Goal: Transaction & Acquisition: Download file/media

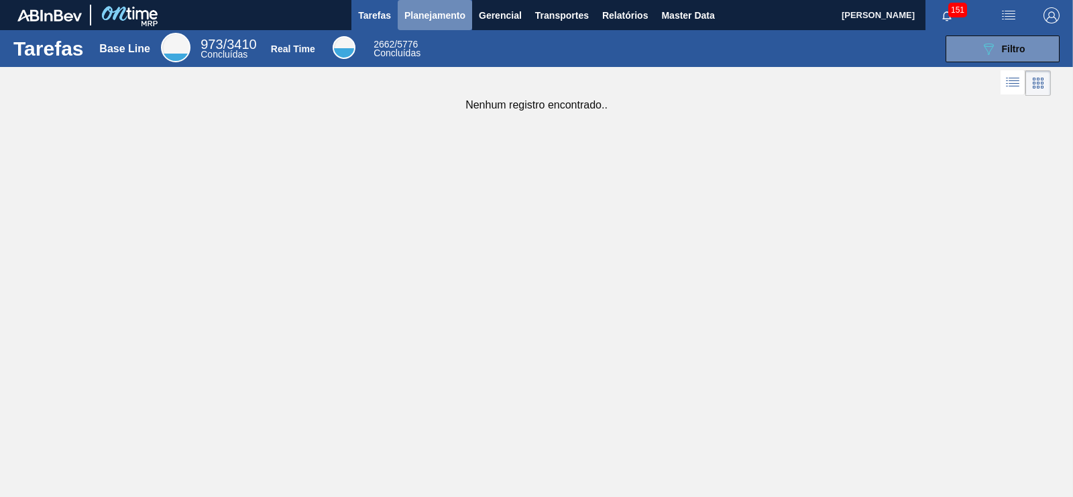
click at [422, 21] on span "Planejamento" at bounding box center [434, 15] width 61 height 16
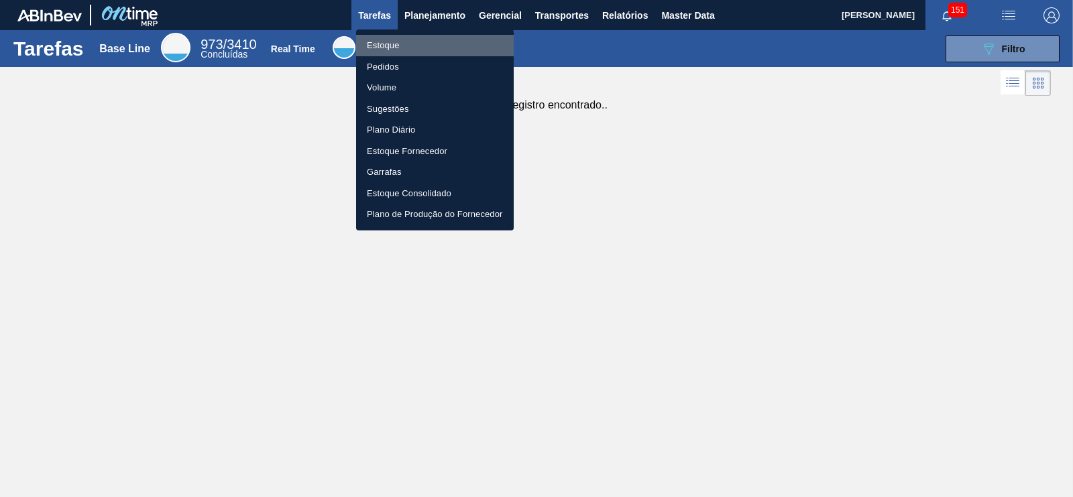
drag, startPoint x: 381, startPoint y: 44, endPoint x: 470, endPoint y: 86, distance: 98.0
click at [382, 44] on li "Estoque" at bounding box center [435, 45] width 158 height 21
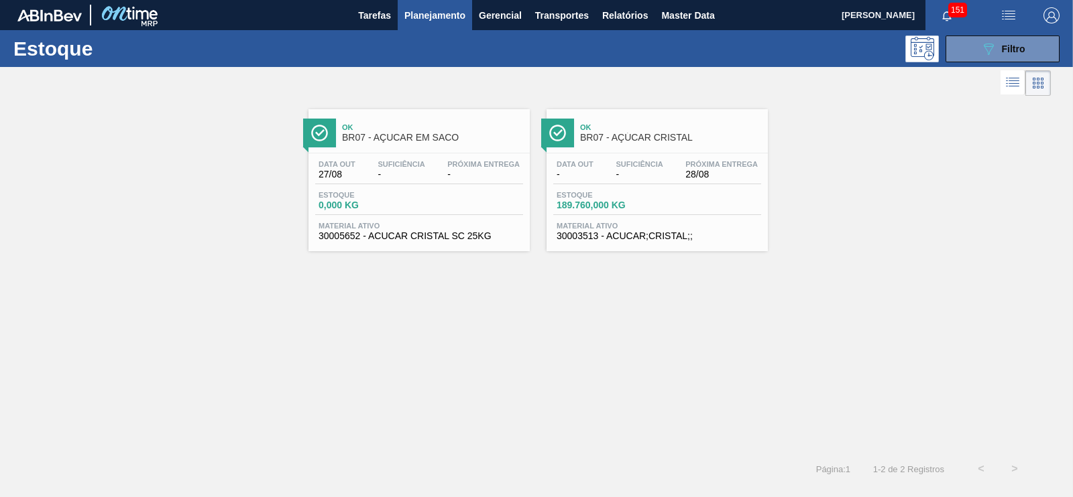
click at [989, 64] on div "Estoque 089F7B8B-B2A5-4AFE-B5C0-19BA573D28AC Filtro" at bounding box center [536, 48] width 1073 height 37
click at [990, 58] on button "089F7B8B-B2A5-4AFE-B5C0-19BA573D28AC Filtro" at bounding box center [1002, 49] width 114 height 27
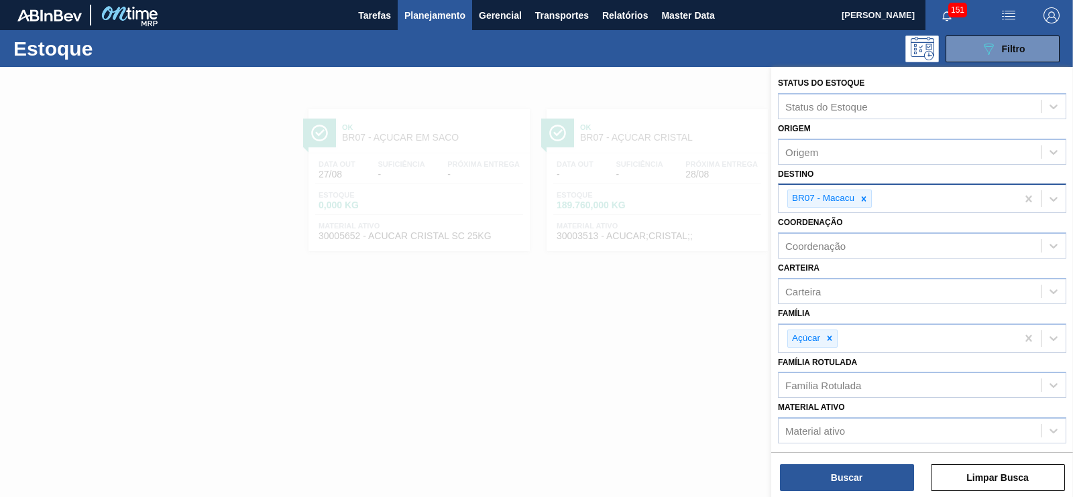
click at [865, 201] on icon at bounding box center [863, 198] width 9 height 9
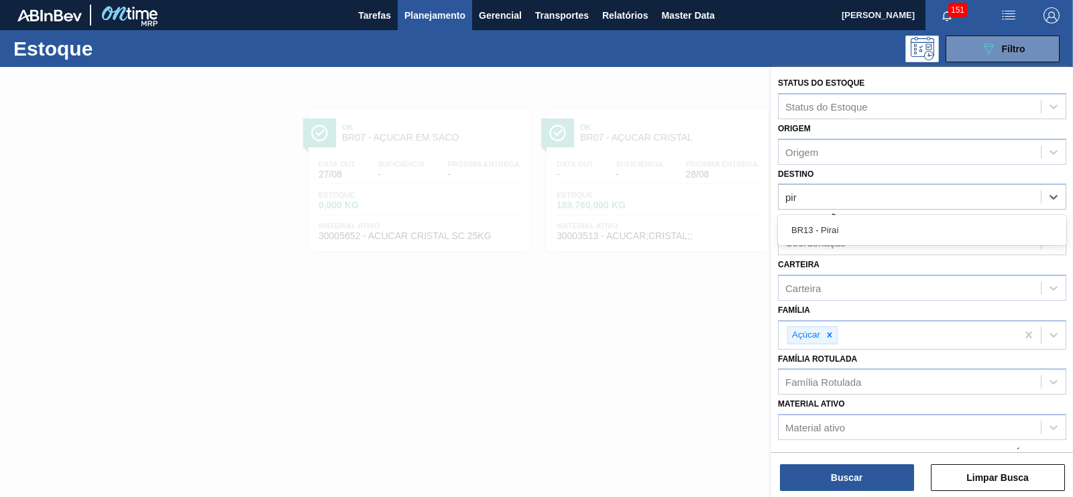
type input "pira"
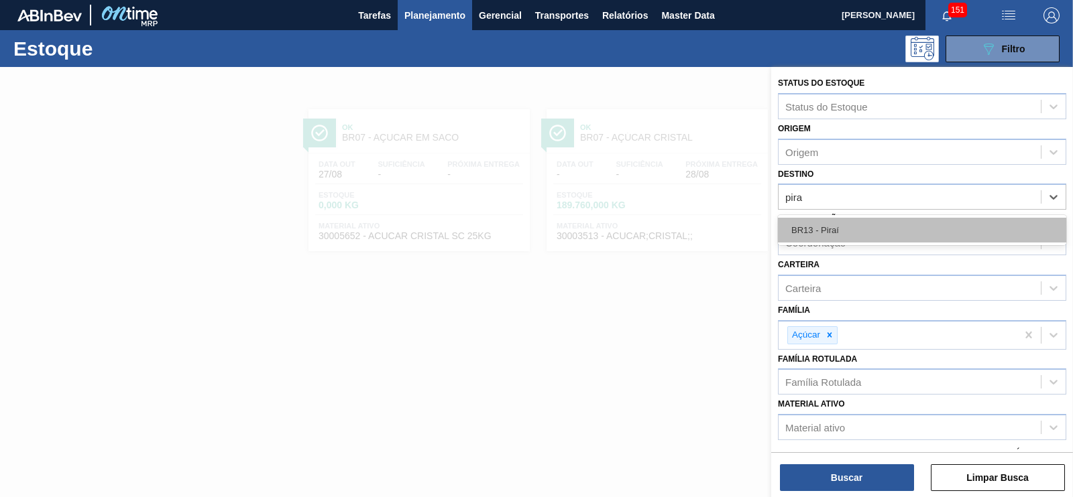
click at [823, 227] on div "BR13 - Piraí" at bounding box center [922, 230] width 288 height 25
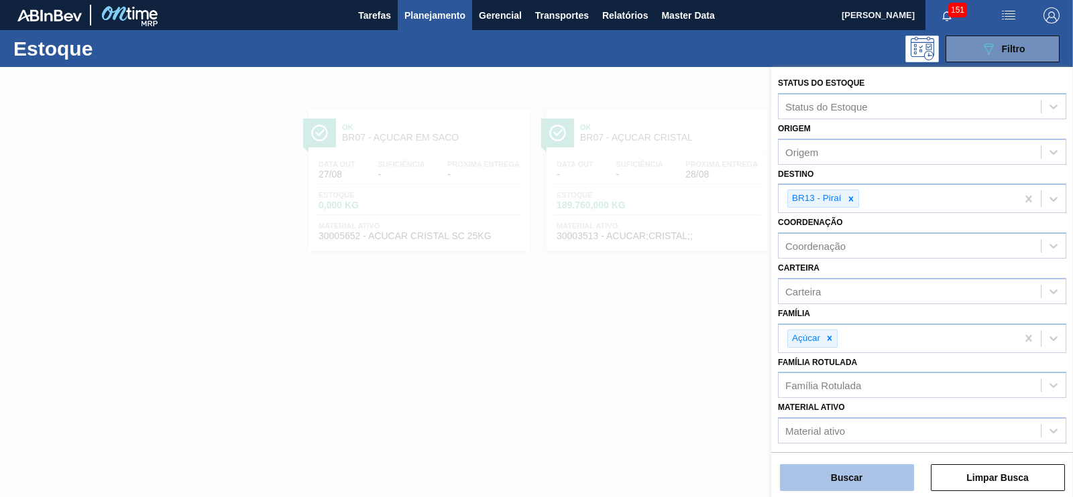
click at [863, 477] on button "Buscar" at bounding box center [847, 478] width 134 height 27
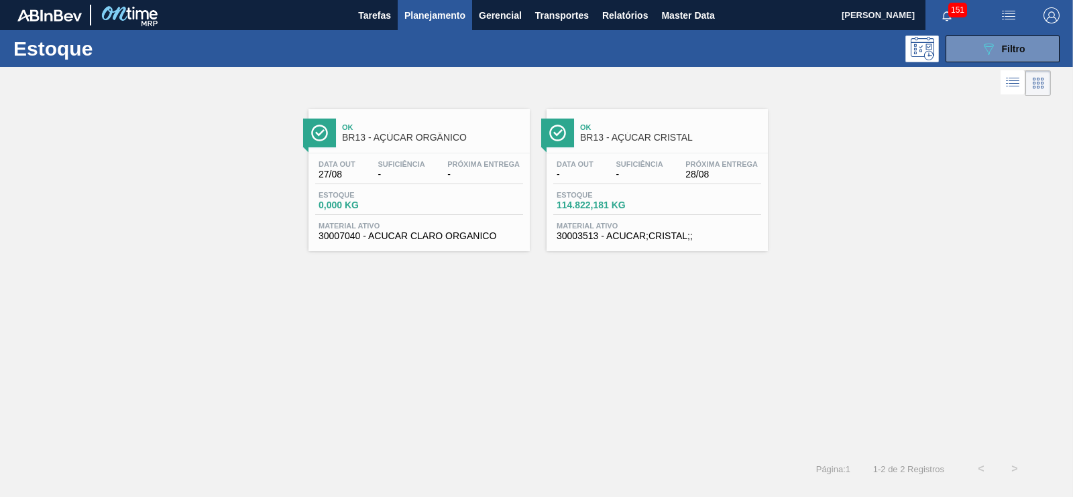
click at [598, 210] on div "Estoque 114.822,181 KG" at bounding box center [657, 203] width 208 height 24
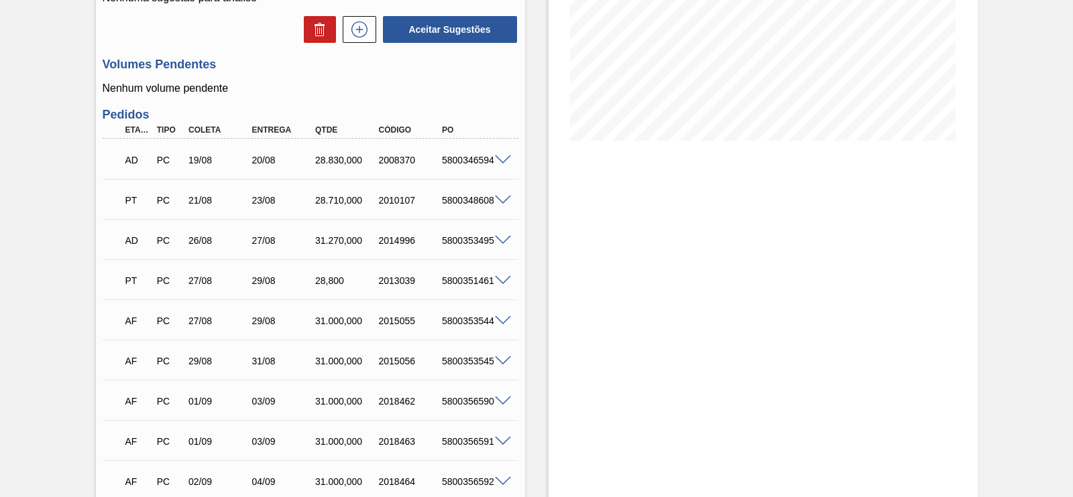
scroll to position [335, 0]
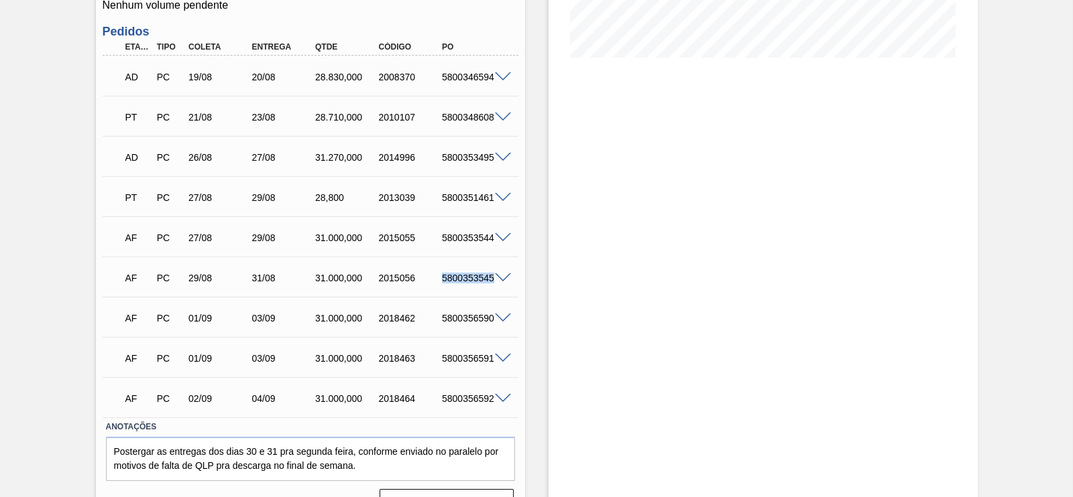
drag, startPoint x: 436, startPoint y: 279, endPoint x: 499, endPoint y: 285, distance: 62.6
click at [497, 284] on div "5800353545" at bounding box center [465, 278] width 64 height 11
copy div "5800353545"
drag, startPoint x: 603, startPoint y: 299, endPoint x: 595, endPoint y: 288, distance: 13.4
click at [603, 300] on div "Estoque De 28/08/2025 Até 11/09/2025 Filtro 28/08 Projeção de Estoque 203,632.1…" at bounding box center [762, 130] width 429 height 795
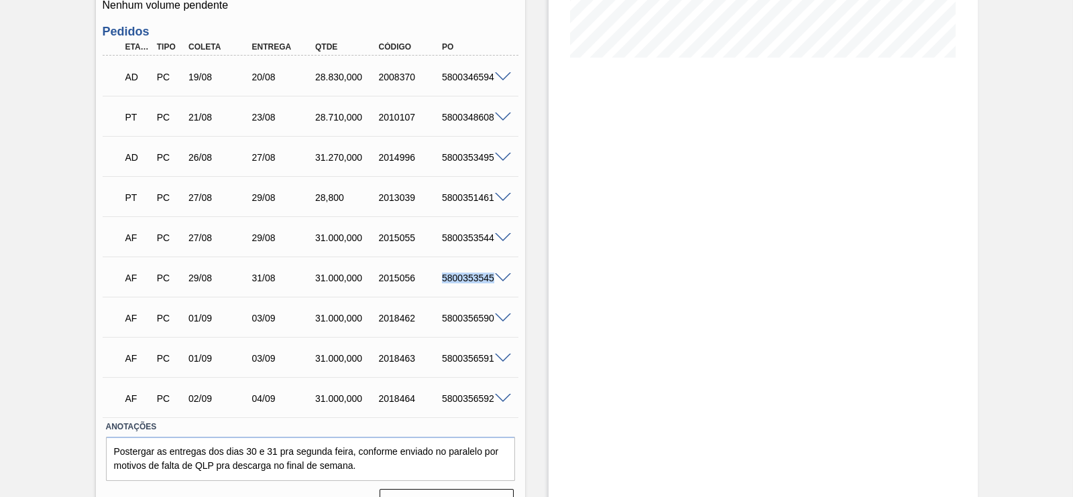
drag, startPoint x: 440, startPoint y: 284, endPoint x: 499, endPoint y: 282, distance: 59.0
click at [499, 282] on div "AF PC 29/08 31/08 31.000,000 2015056 5800353545" at bounding box center [311, 277] width 416 height 34
copy div "5800353545"
click at [707, 345] on div "Estoque De 28/08/2025 Até 11/09/2025 Filtro 28/08 Projeção de Estoque 203,632.1…" at bounding box center [762, 130] width 429 height 795
drag, startPoint x: 436, startPoint y: 272, endPoint x: 502, endPoint y: 277, distance: 66.5
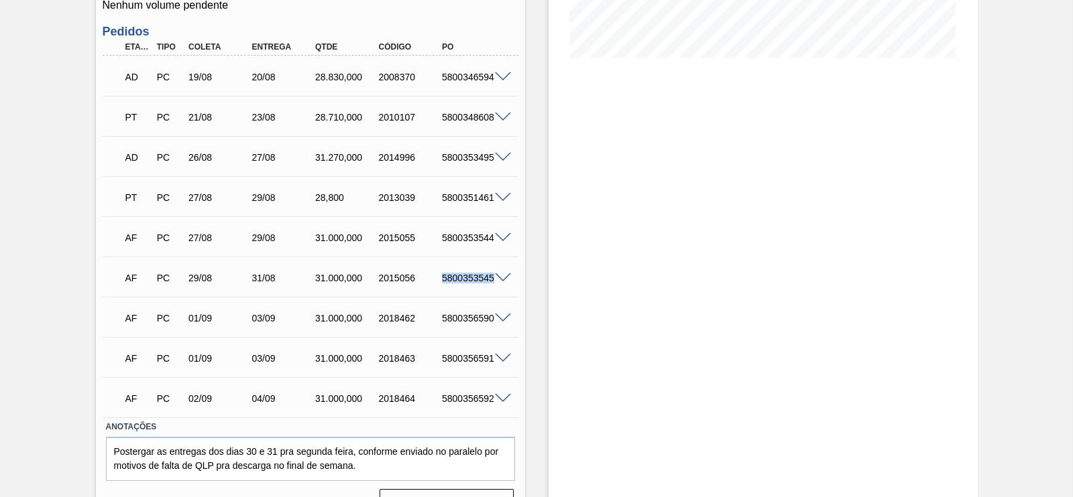
click at [502, 277] on div "AF PC 29/08 31/08 31.000,000 2015056 5800353545" at bounding box center [311, 277] width 416 height 34
copy div "5800353545"
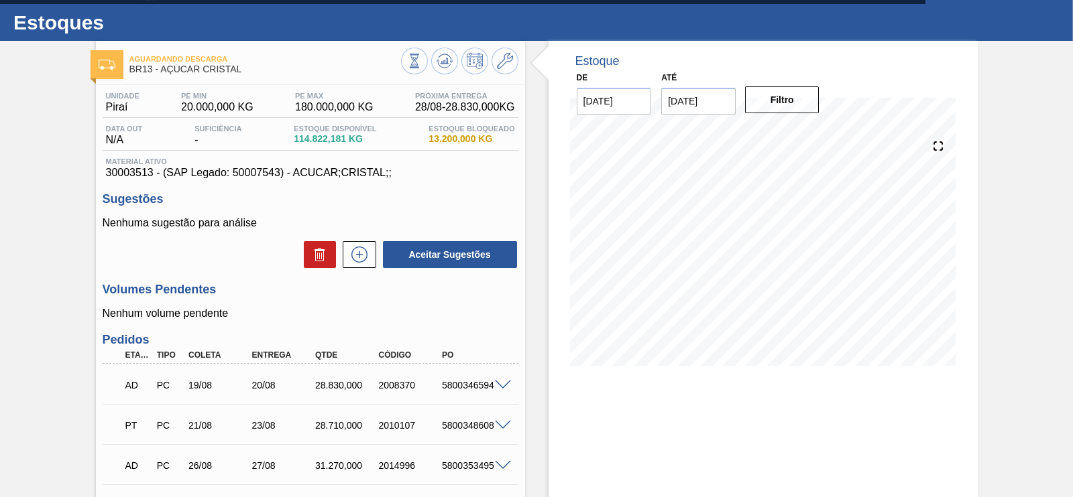
scroll to position [0, 0]
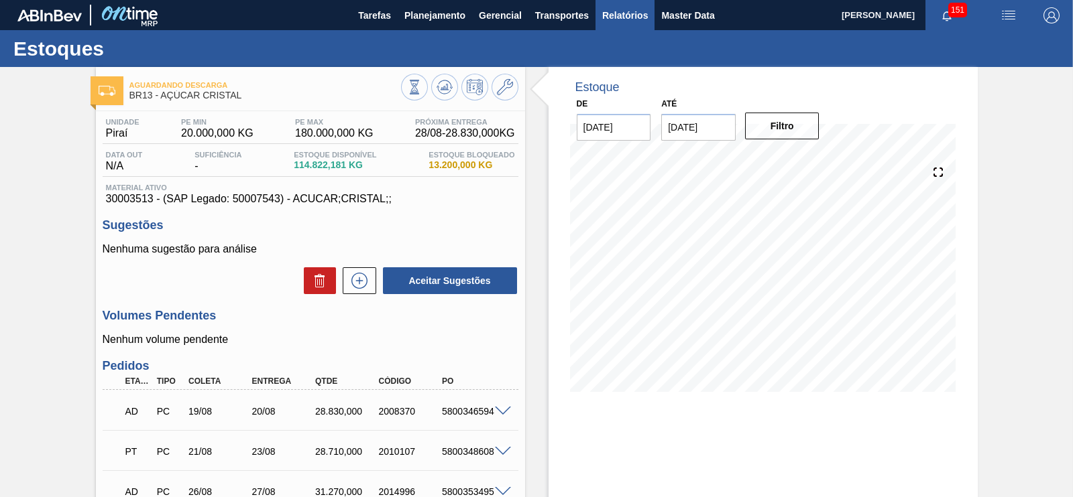
click at [625, 19] on span "Relatórios" at bounding box center [625, 15] width 46 height 16
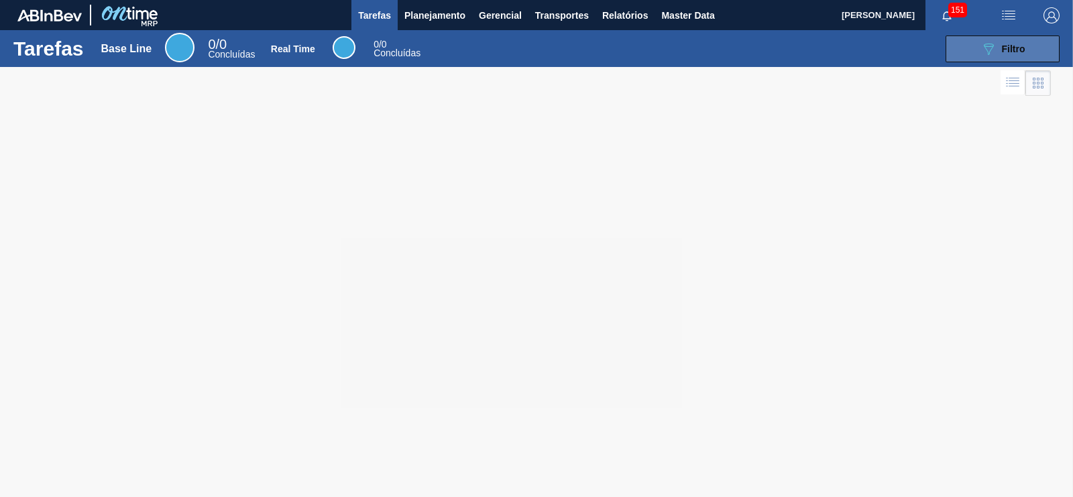
click at [1016, 45] on span "Filtro" at bounding box center [1013, 49] width 23 height 11
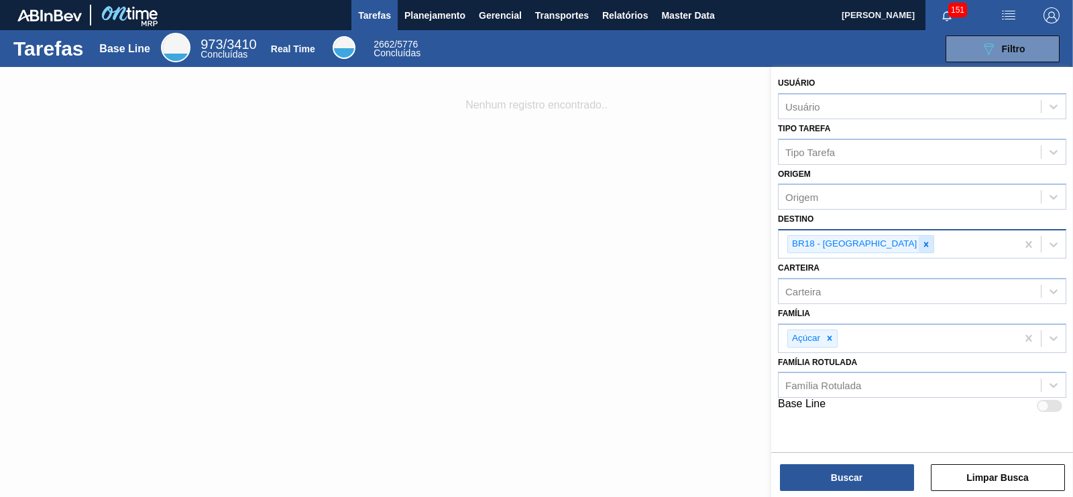
click at [921, 243] on icon at bounding box center [925, 244] width 9 height 9
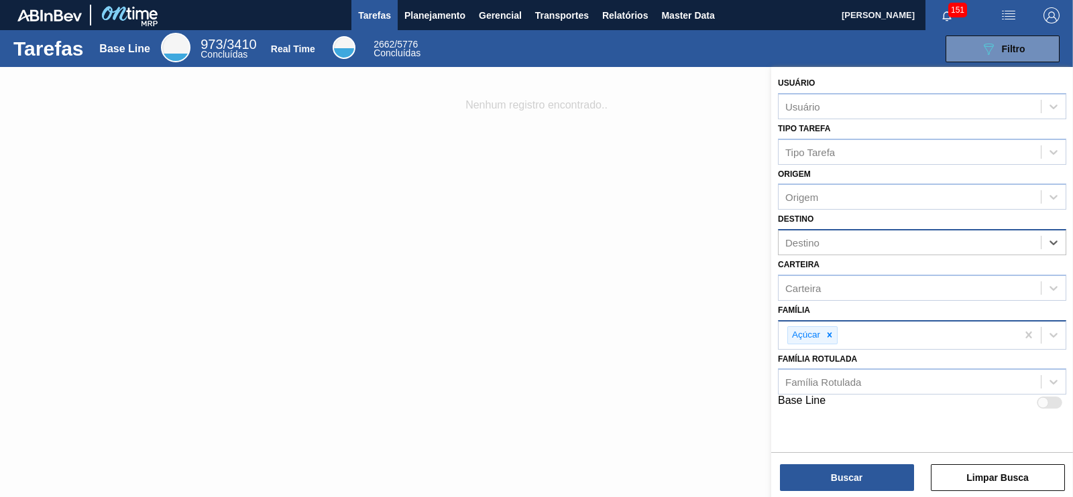
click at [827, 335] on icon at bounding box center [829, 334] width 9 height 9
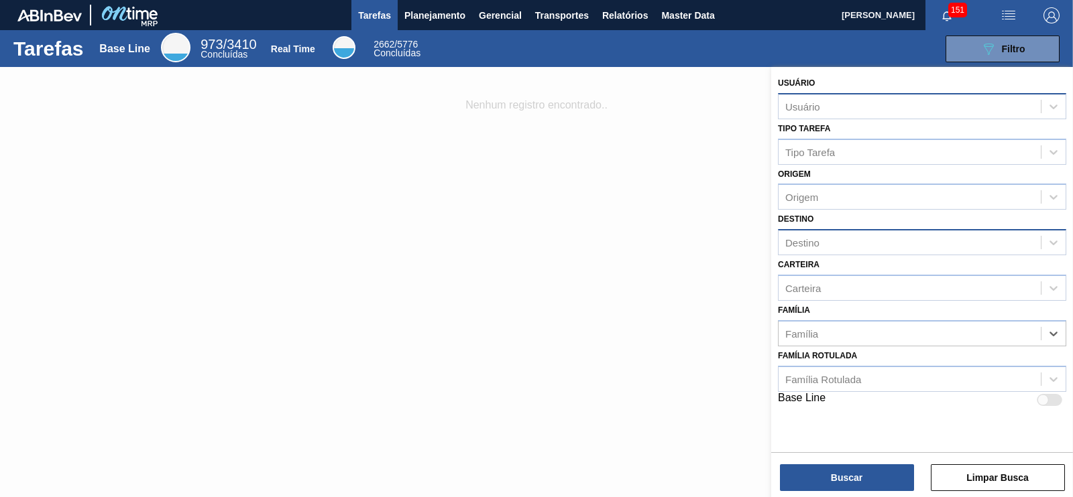
click at [813, 99] on div "Usuário" at bounding box center [909, 106] width 262 height 19
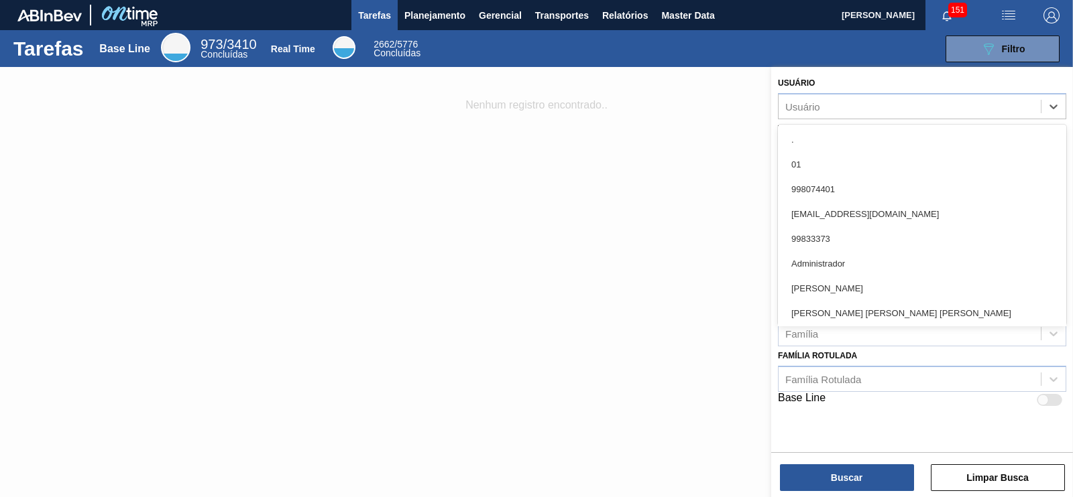
click at [725, 114] on div at bounding box center [536, 315] width 1073 height 497
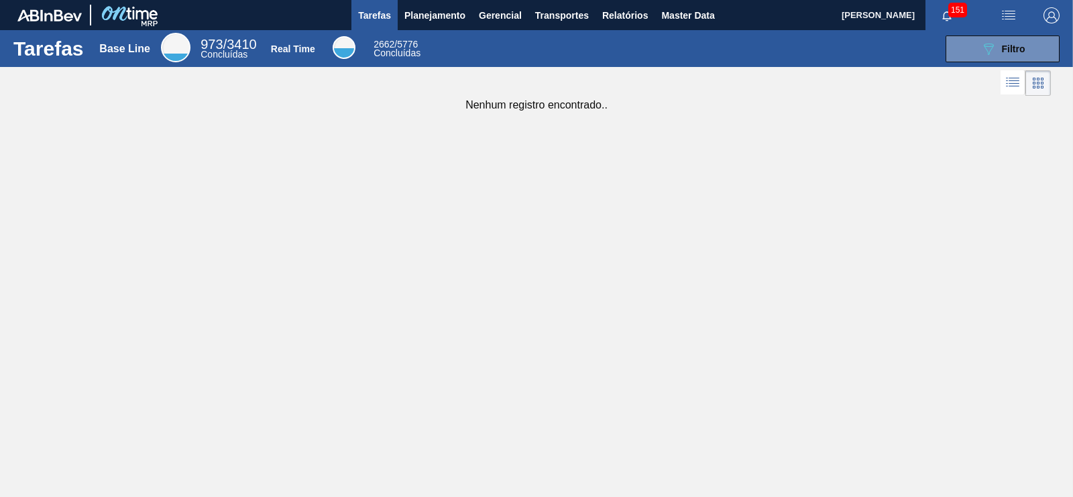
drag, startPoint x: 1006, startPoint y: 49, endPoint x: 995, endPoint y: 65, distance: 19.0
click at [1006, 49] on span "Filtro" at bounding box center [1013, 49] width 23 height 11
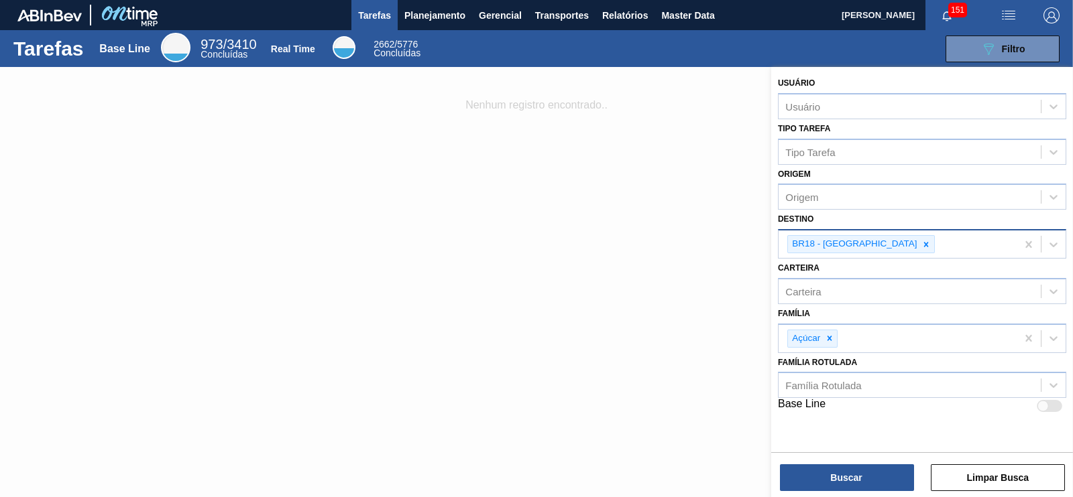
click at [921, 241] on icon at bounding box center [925, 244] width 9 height 9
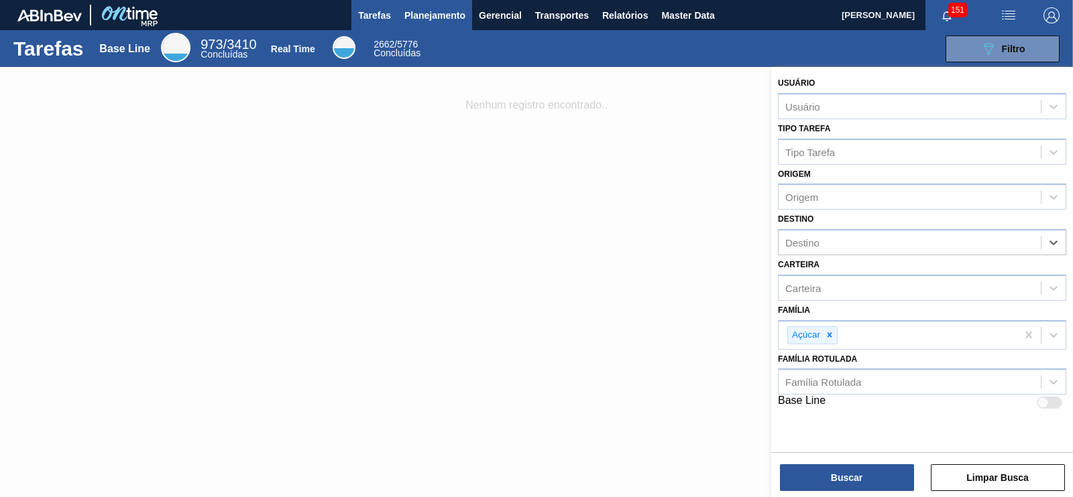
click at [416, 16] on span "Planejamento" at bounding box center [434, 15] width 61 height 16
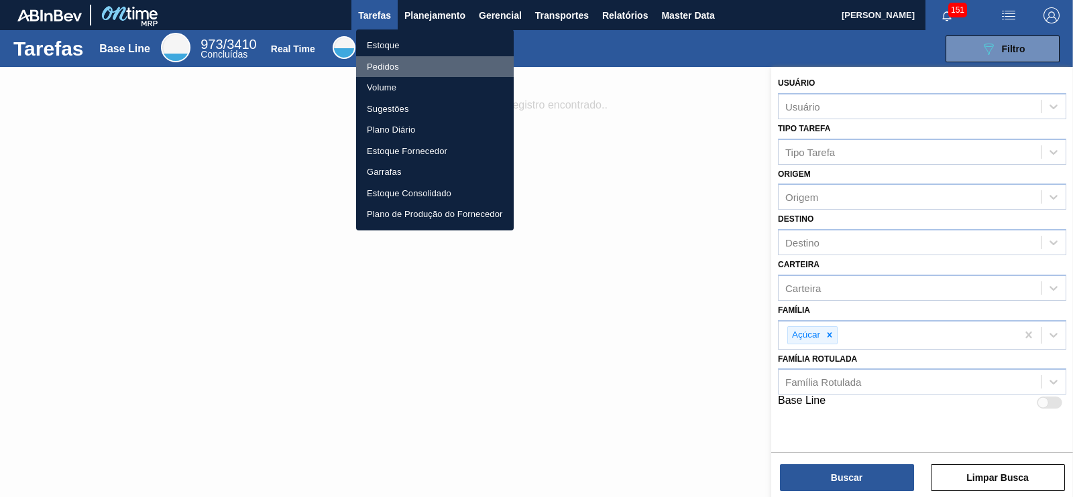
click at [391, 69] on li "Pedidos" at bounding box center [435, 66] width 158 height 21
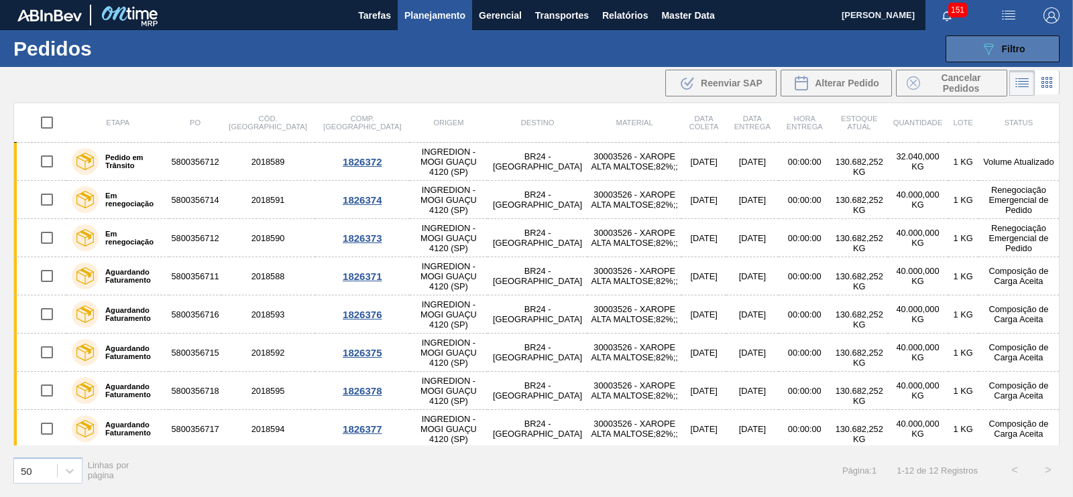
click at [1002, 56] on div "089F7B8B-B2A5-4AFE-B5C0-19BA573D28AC Filtro" at bounding box center [1002, 49] width 45 height 16
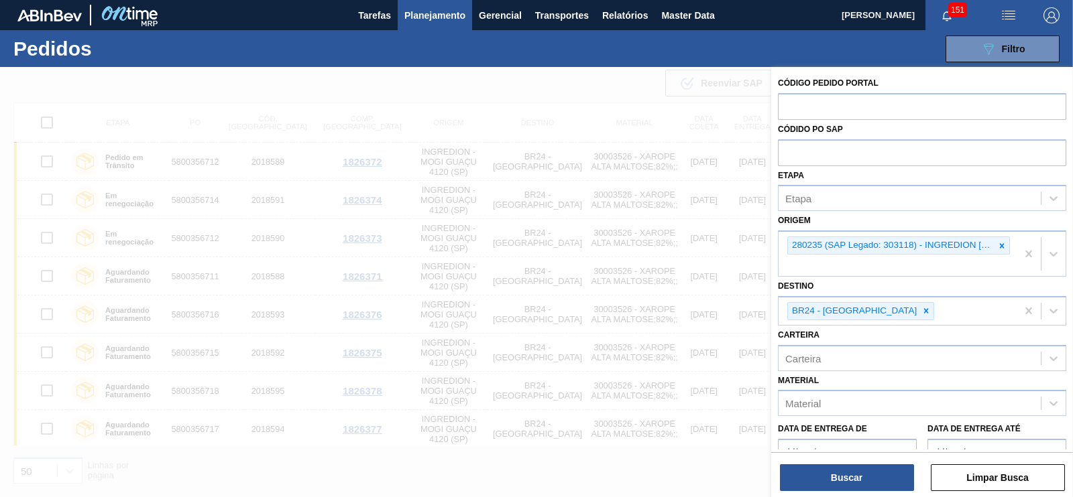
click at [690, 39] on div "089F7B8B-B2A5-4AFE-B5C0-19BA573D28AC Filtro Código Pedido Portal Códido PO SAP …" at bounding box center [637, 49] width 858 height 40
click at [995, 245] on div at bounding box center [1001, 245] width 15 height 17
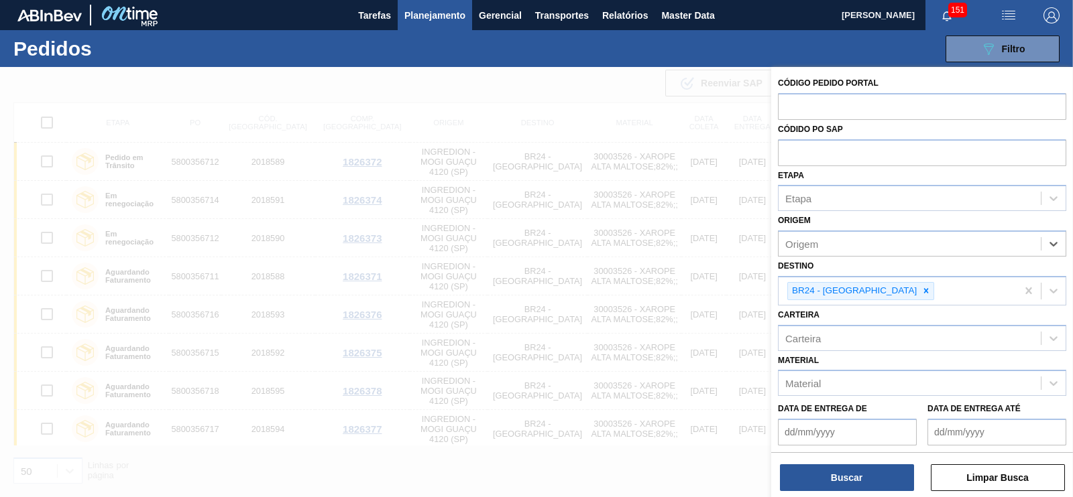
click at [918, 290] on div at bounding box center [925, 291] width 15 height 17
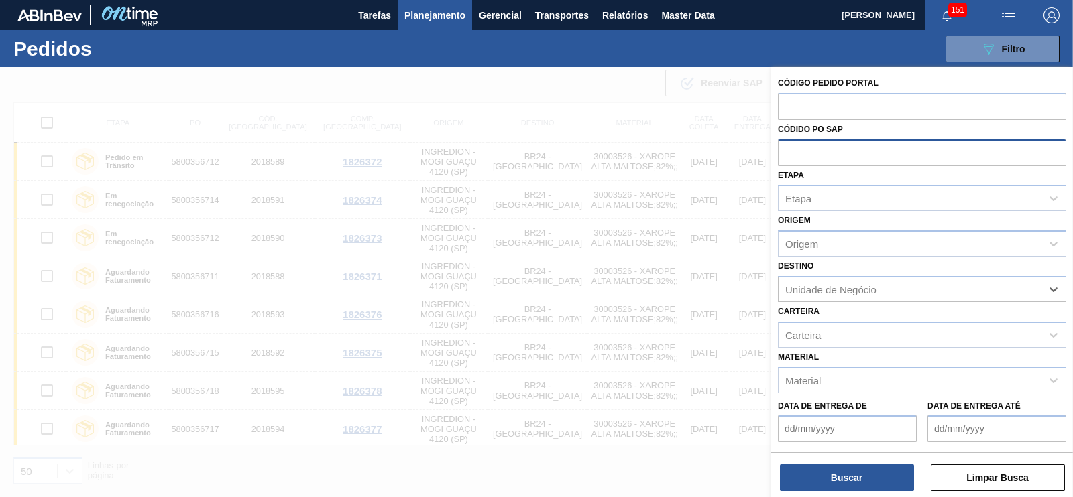
click at [828, 141] on input "text" at bounding box center [922, 151] width 288 height 25
paste input "5800353545"
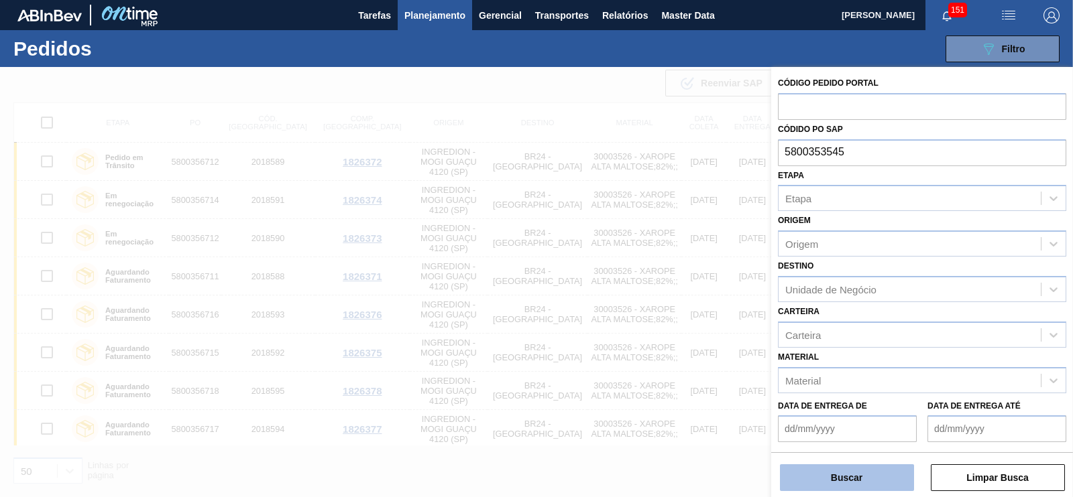
type input "5800353545"
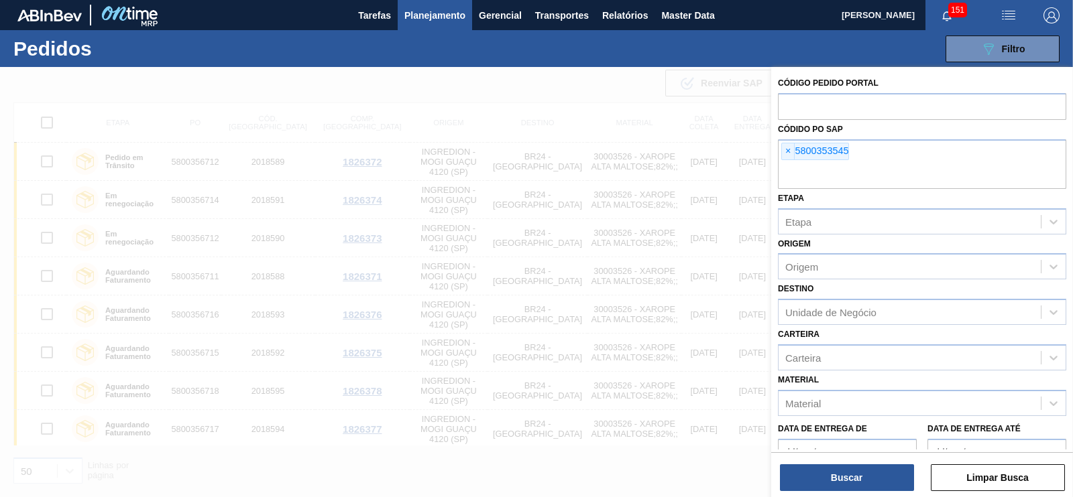
drag, startPoint x: 851, startPoint y: 478, endPoint x: 845, endPoint y: 461, distance: 17.8
click at [851, 477] on button "Buscar" at bounding box center [847, 478] width 134 height 27
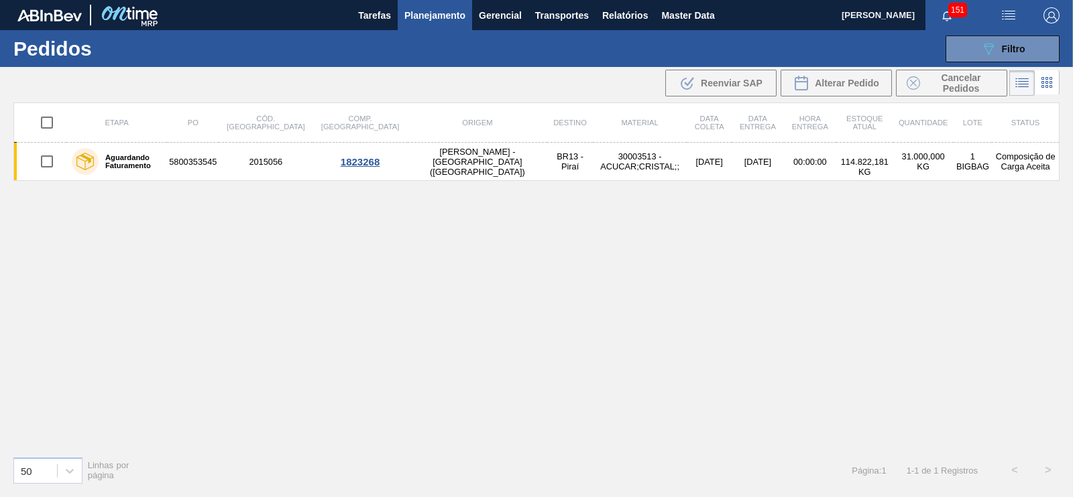
click at [49, 115] on input "checkbox" at bounding box center [47, 123] width 28 height 28
checkbox input "true"
click at [845, 78] on span "Alterar Pedido" at bounding box center [846, 83] width 64 height 11
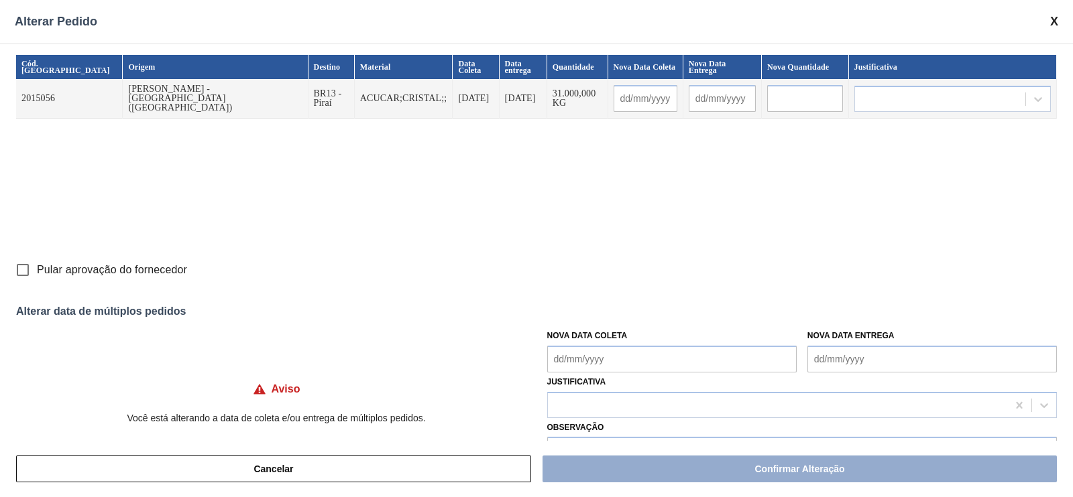
click at [613, 96] on input "text" at bounding box center [645, 98] width 64 height 27
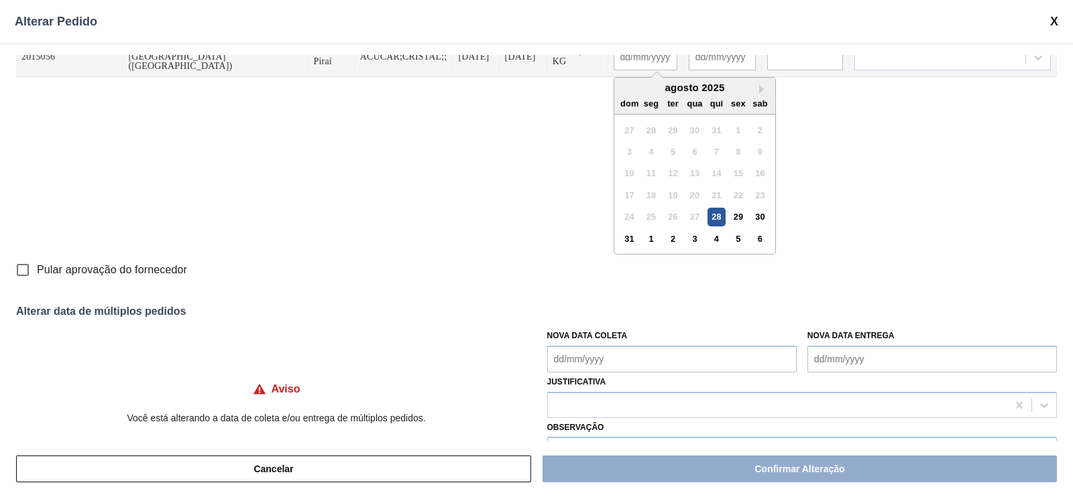
drag, startPoint x: 617, startPoint y: 237, endPoint x: 631, endPoint y: 265, distance: 31.8
click at [685, 237] on div "3" at bounding box center [694, 239] width 18 height 18
type input "[DATE]"
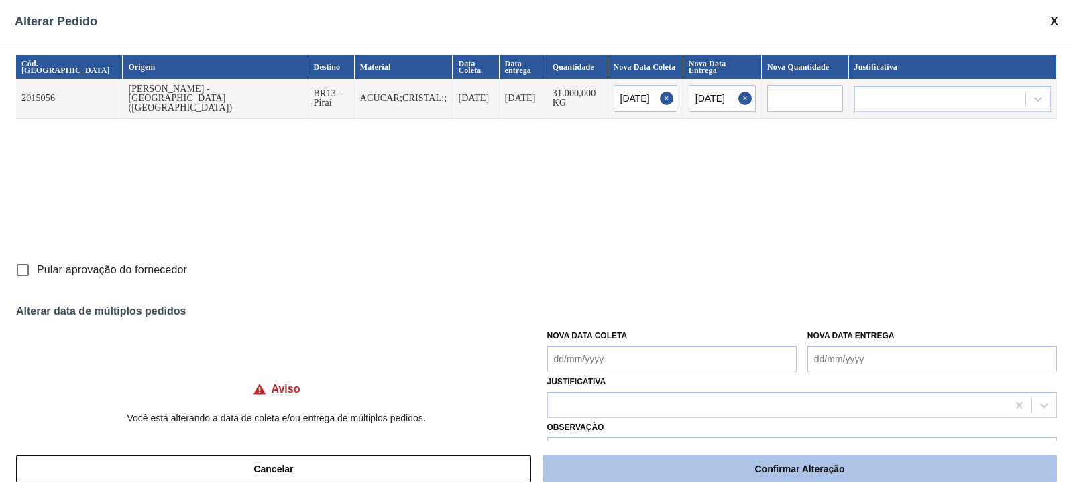
click at [747, 464] on button "Confirmar Alteração" at bounding box center [799, 469] width 514 height 27
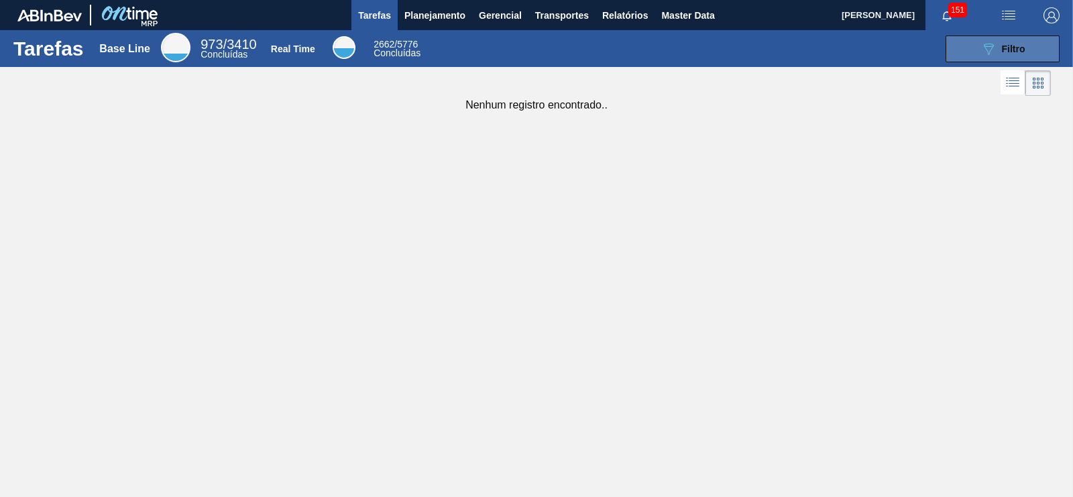
click at [1029, 46] on button "089F7B8B-B2A5-4AFE-B5C0-19BA573D28AC Filtro" at bounding box center [1002, 49] width 114 height 27
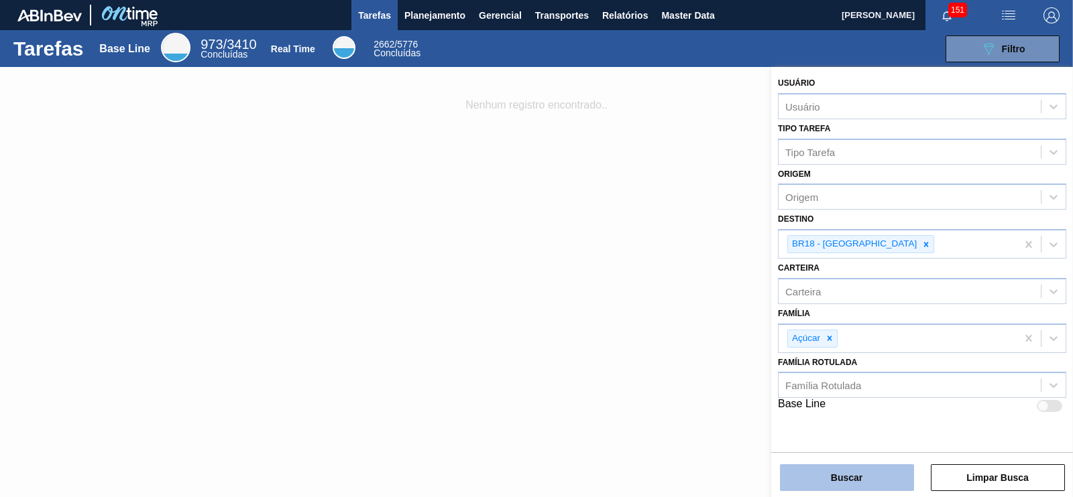
click at [871, 483] on button "Buscar" at bounding box center [847, 478] width 134 height 27
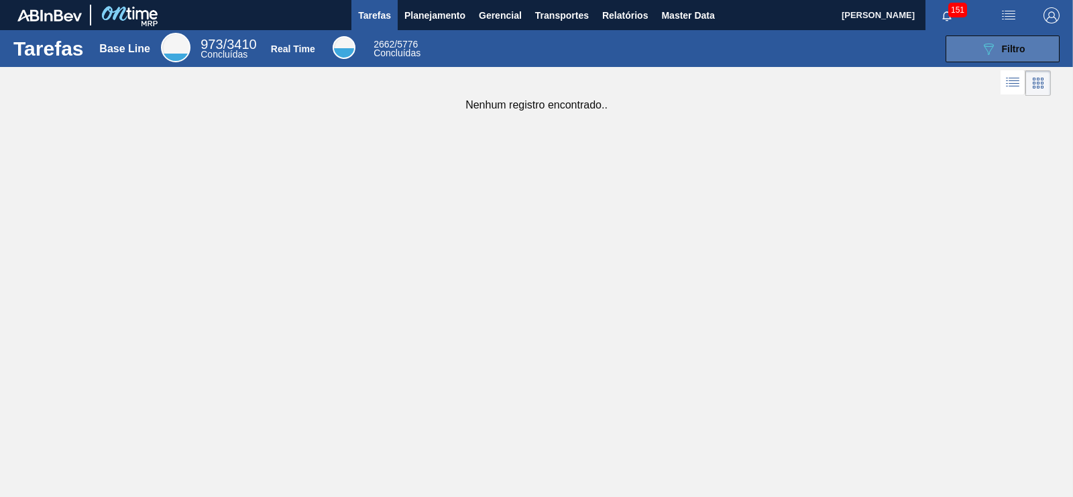
click at [970, 52] on button "089F7B8B-B2A5-4AFE-B5C0-19BA573D28AC Filtro" at bounding box center [1002, 49] width 114 height 27
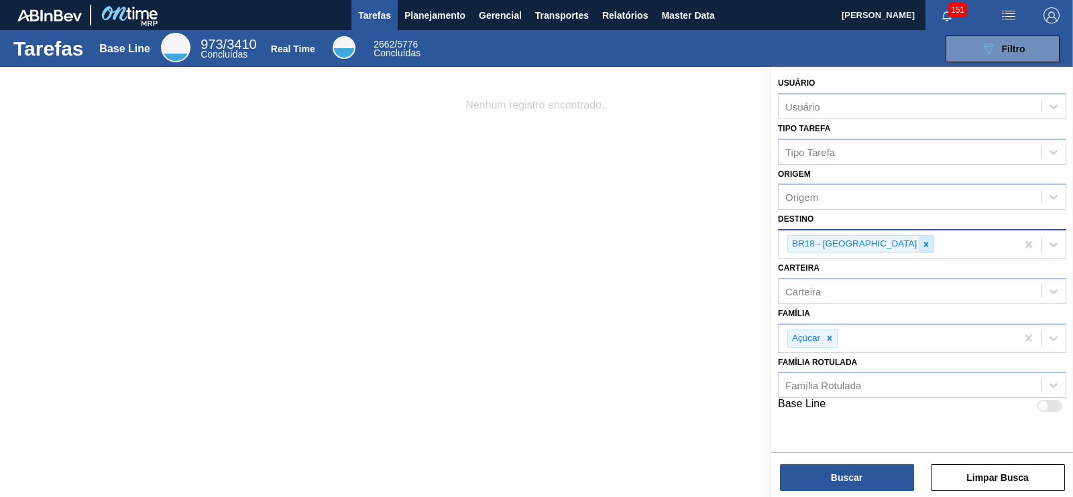
click at [921, 247] on icon at bounding box center [925, 244] width 9 height 9
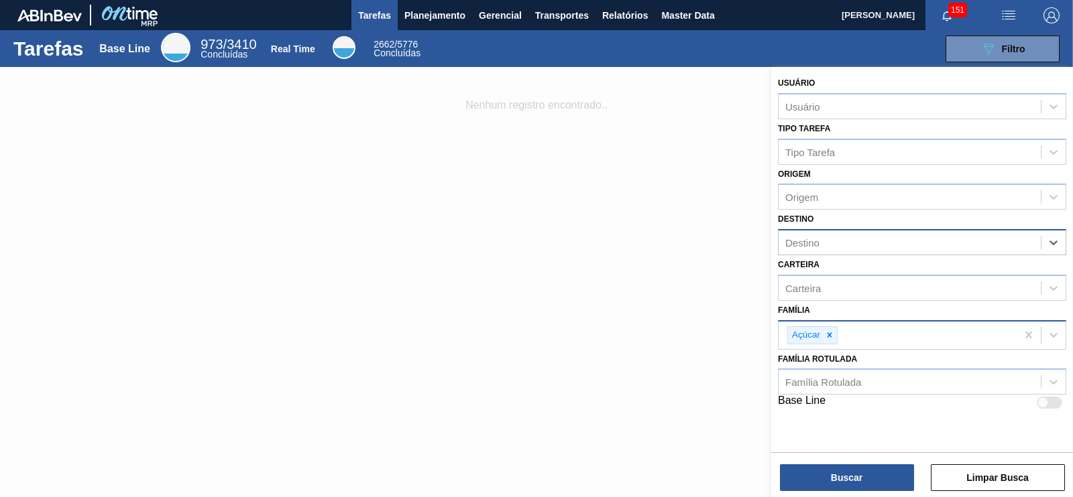
click at [833, 335] on icon at bounding box center [829, 334] width 9 height 9
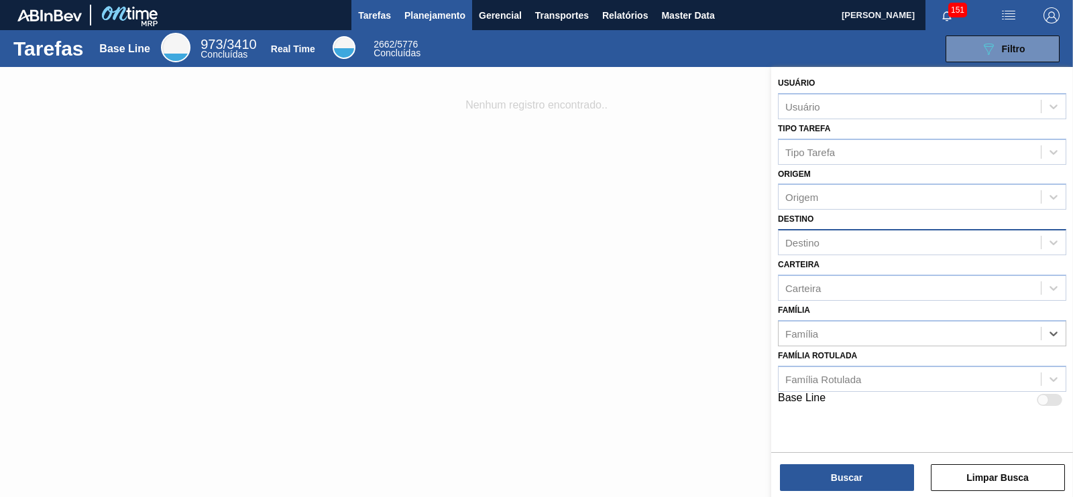
click at [442, 13] on span "Planejamento" at bounding box center [434, 15] width 61 height 16
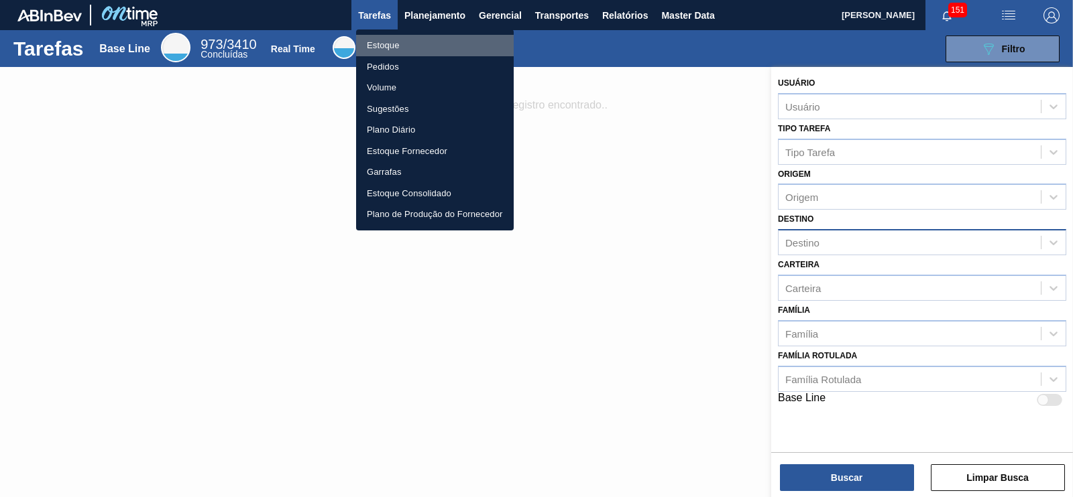
click at [385, 45] on li "Estoque" at bounding box center [435, 45] width 158 height 21
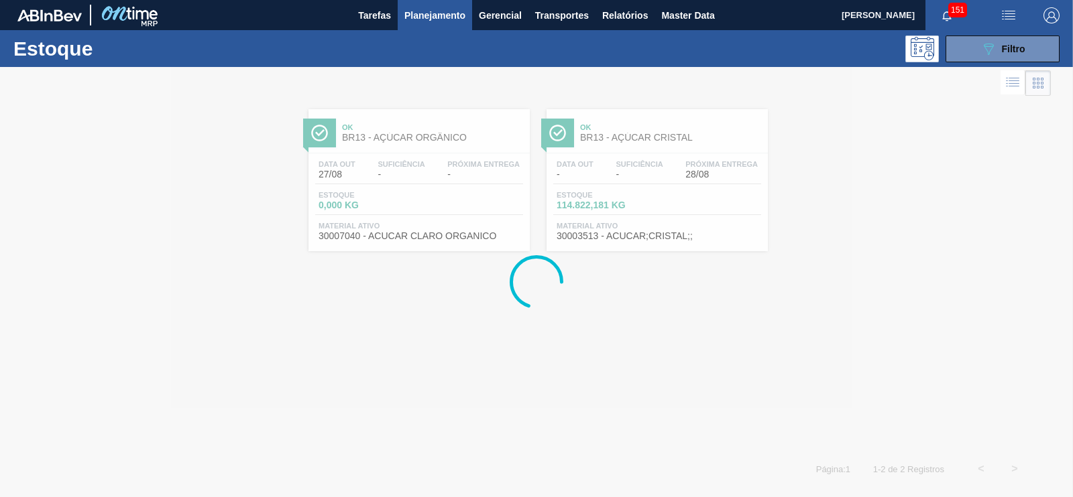
click at [418, 11] on span "Planejamento" at bounding box center [434, 15] width 61 height 16
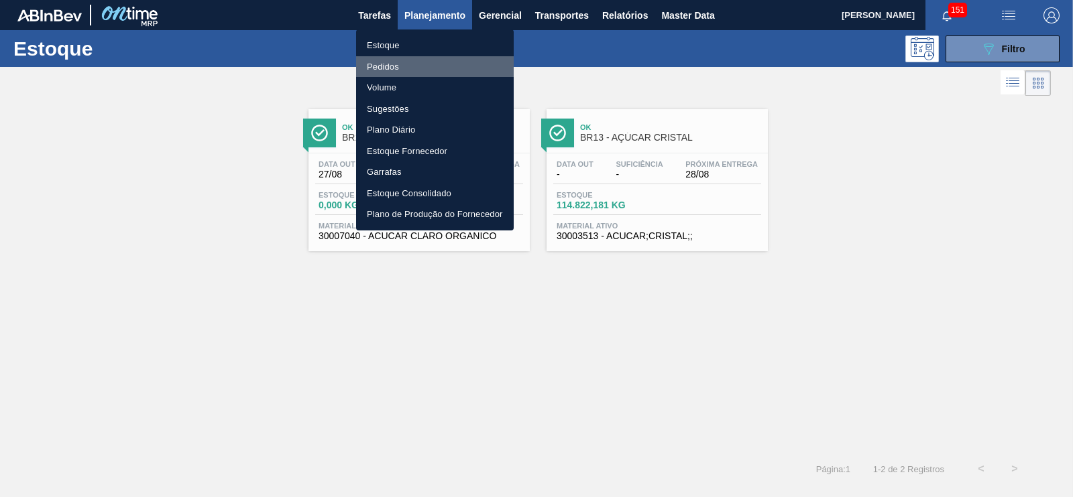
click at [387, 67] on li "Pedidos" at bounding box center [435, 66] width 158 height 21
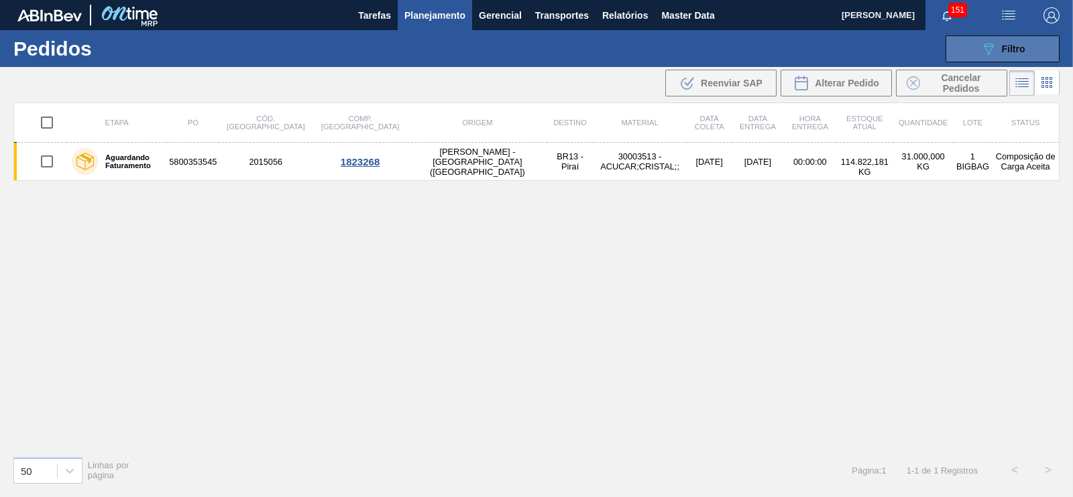
click at [1009, 54] on div "089F7B8B-B2A5-4AFE-B5C0-19BA573D28AC Filtro" at bounding box center [1002, 49] width 45 height 16
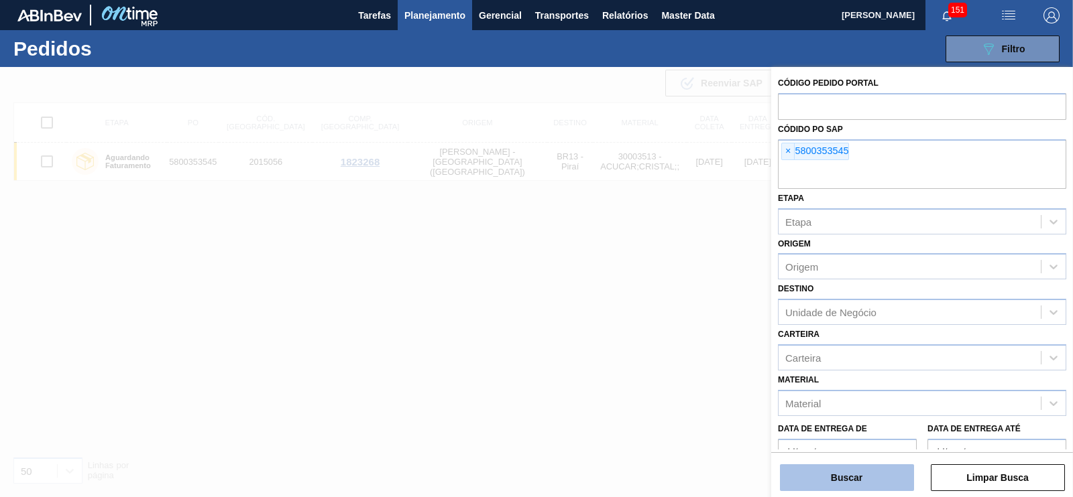
click at [852, 485] on button "Buscar" at bounding box center [847, 478] width 134 height 27
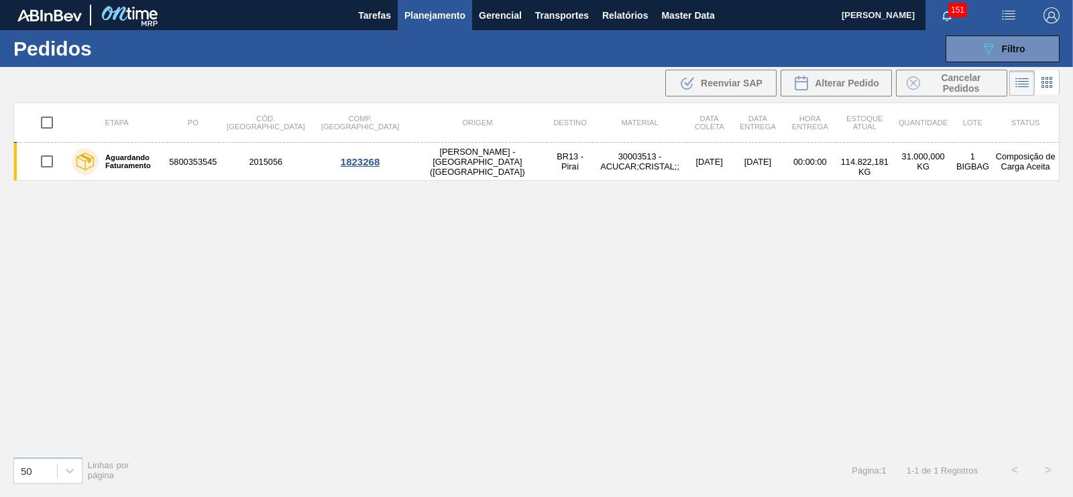
click at [43, 119] on input "checkbox" at bounding box center [47, 123] width 28 height 28
checkbox input "true"
click at [931, 84] on span "Cancelar Pedidos" at bounding box center [960, 82] width 71 height 21
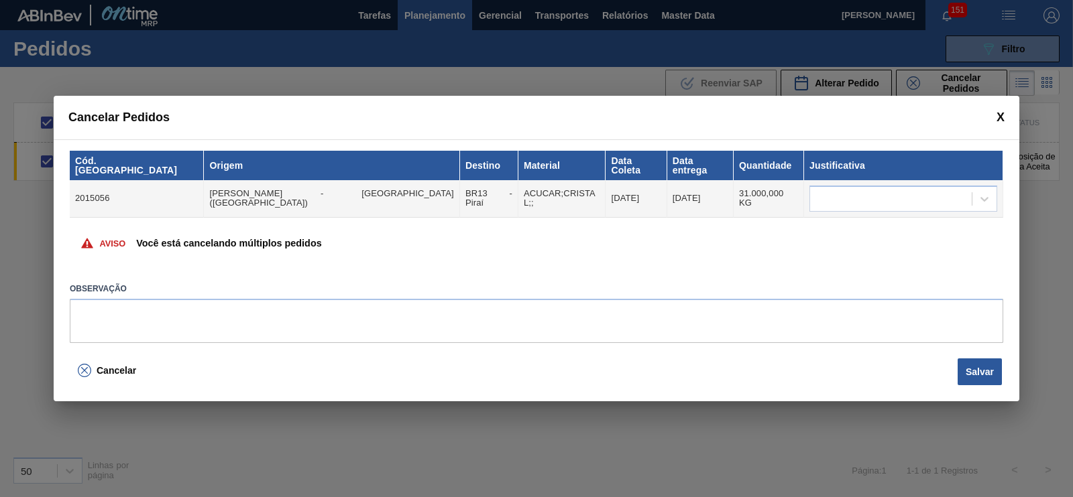
click at [995, 122] on div "Cancelar Pedidos" at bounding box center [536, 118] width 965 height 44
click at [998, 123] on span at bounding box center [1000, 118] width 8 height 14
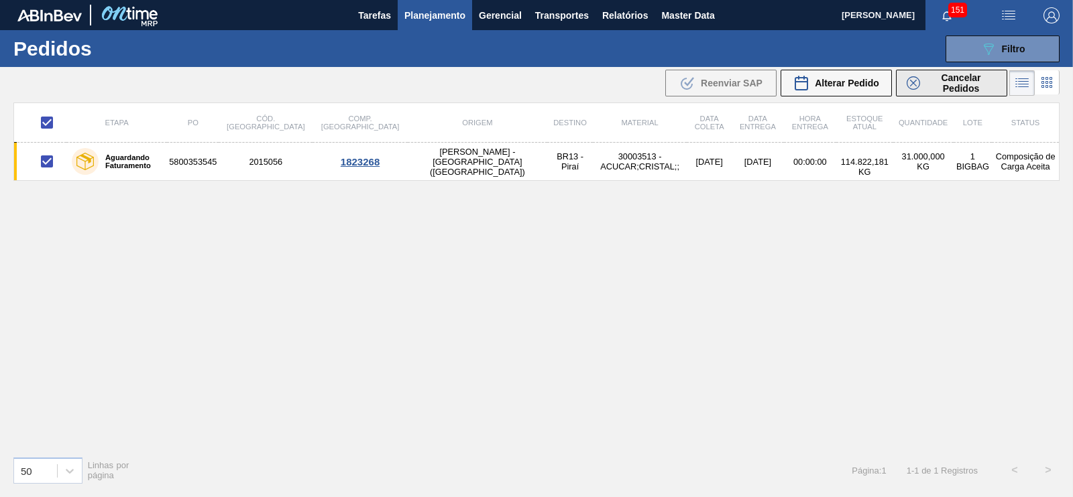
click at [990, 78] on span "Cancelar Pedidos" at bounding box center [960, 82] width 71 height 21
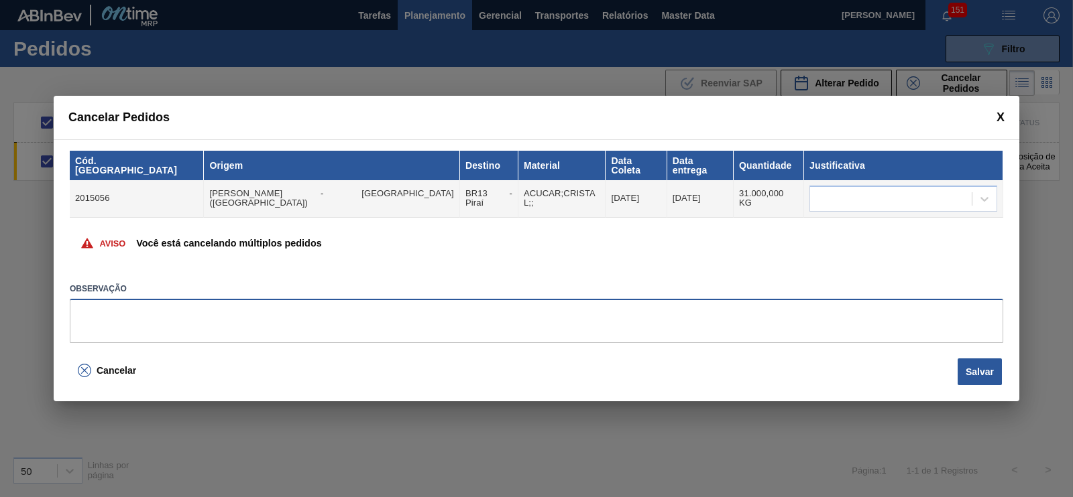
click at [111, 323] on textarea at bounding box center [536, 321] width 933 height 44
type textarea "OK"
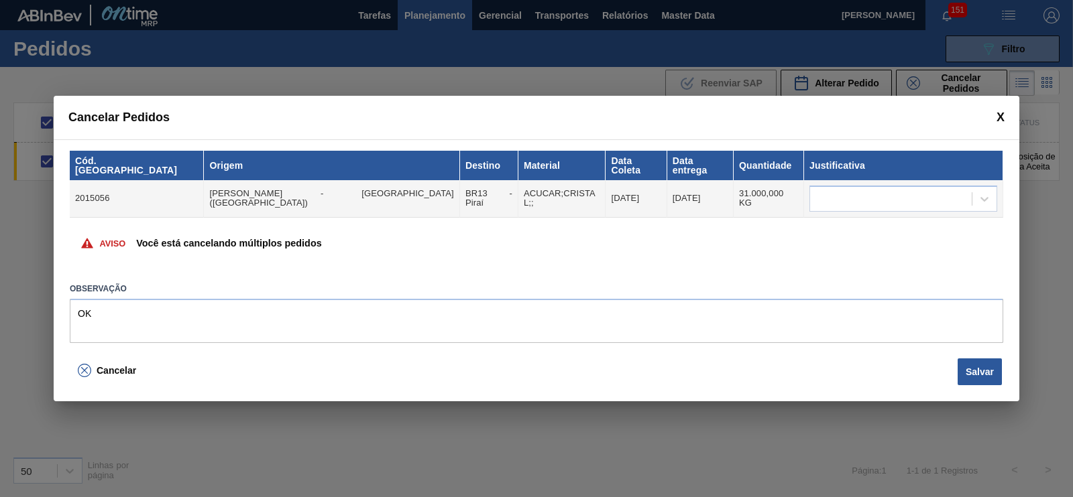
click at [1000, 115] on span at bounding box center [1000, 118] width 8 height 14
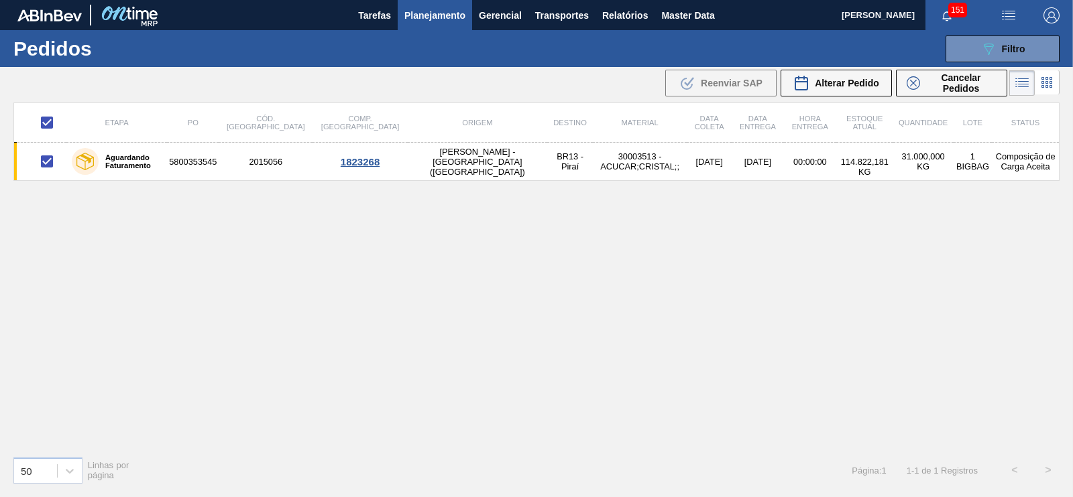
click at [48, 123] on input "checkbox" at bounding box center [47, 123] width 28 height 28
checkbox input "false"
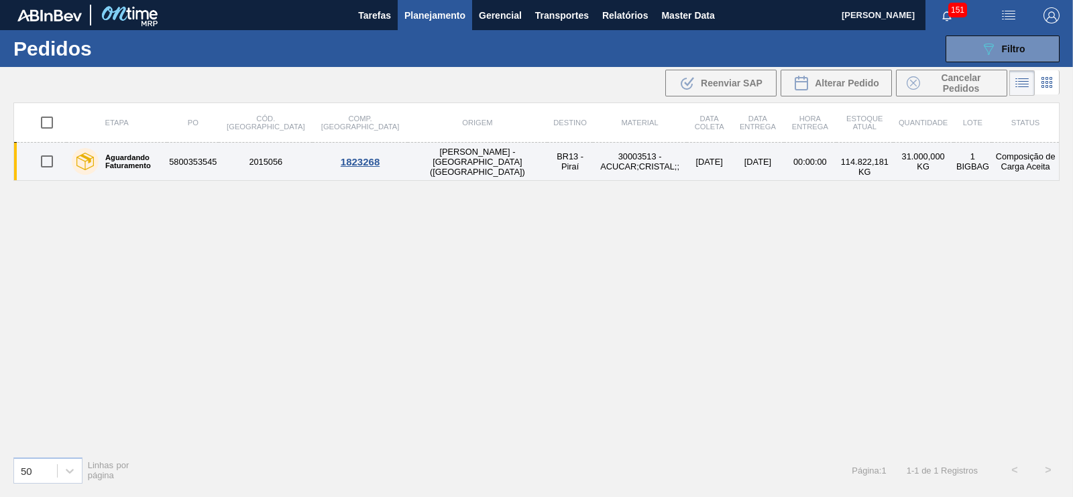
click at [47, 160] on input "checkbox" at bounding box center [47, 161] width 28 height 28
checkbox input "true"
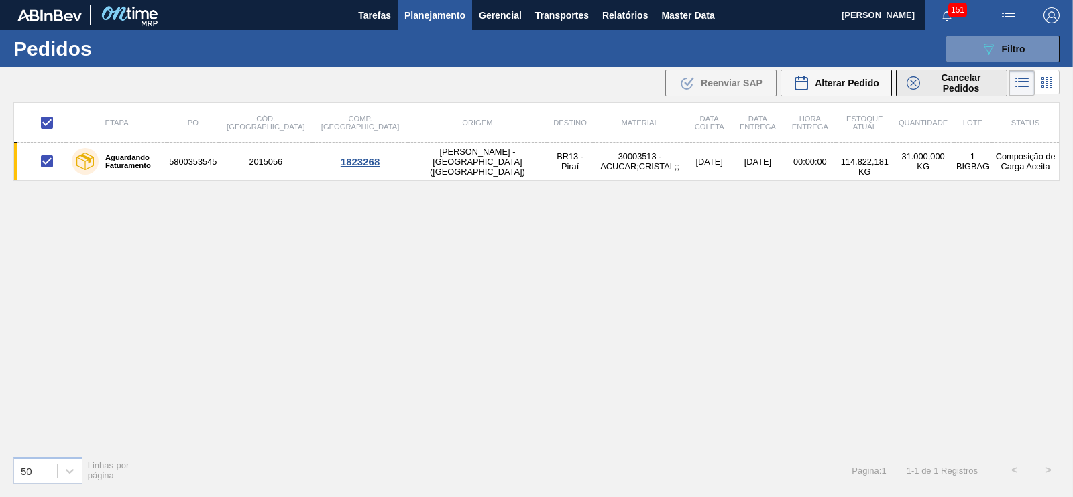
click at [936, 86] on span "Cancelar Pedidos" at bounding box center [960, 82] width 71 height 21
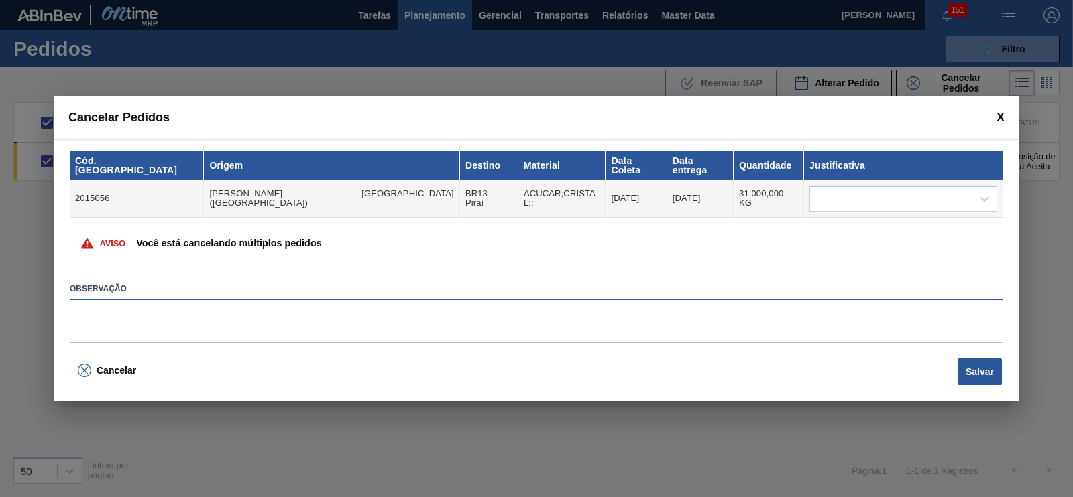
click at [131, 324] on textarea at bounding box center [536, 321] width 933 height 44
type textarea "OK"
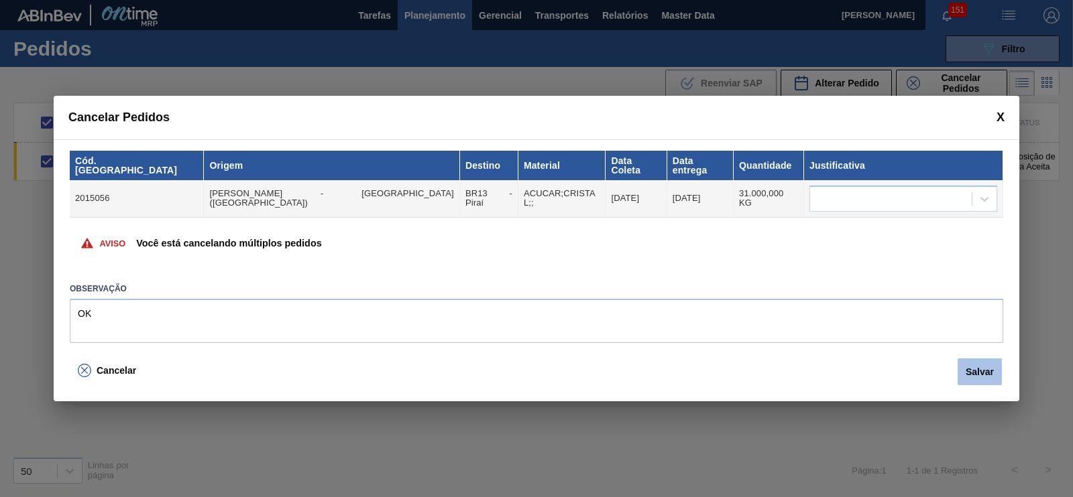
click at [993, 369] on button "Salvar" at bounding box center [979, 372] width 44 height 27
click at [847, 194] on div at bounding box center [891, 198] width 162 height 19
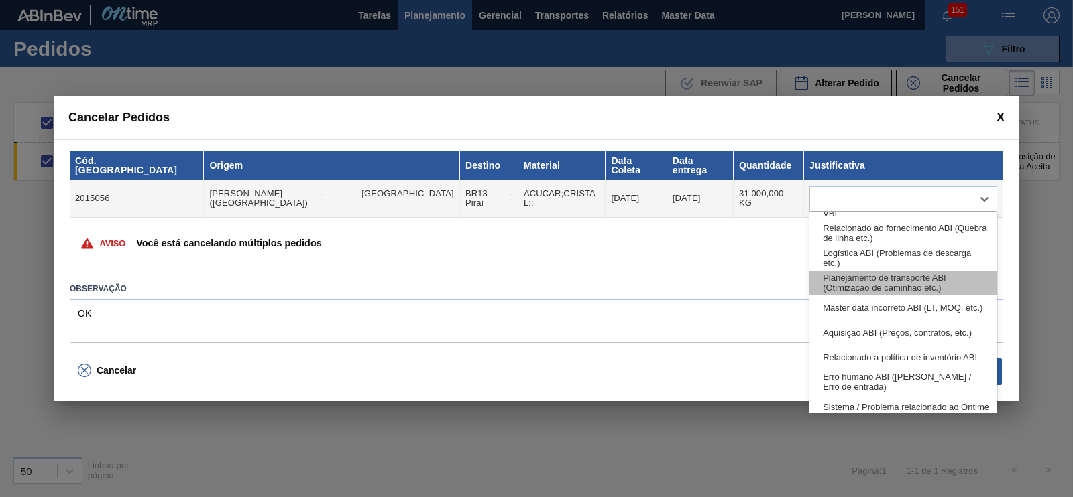
scroll to position [251, 0]
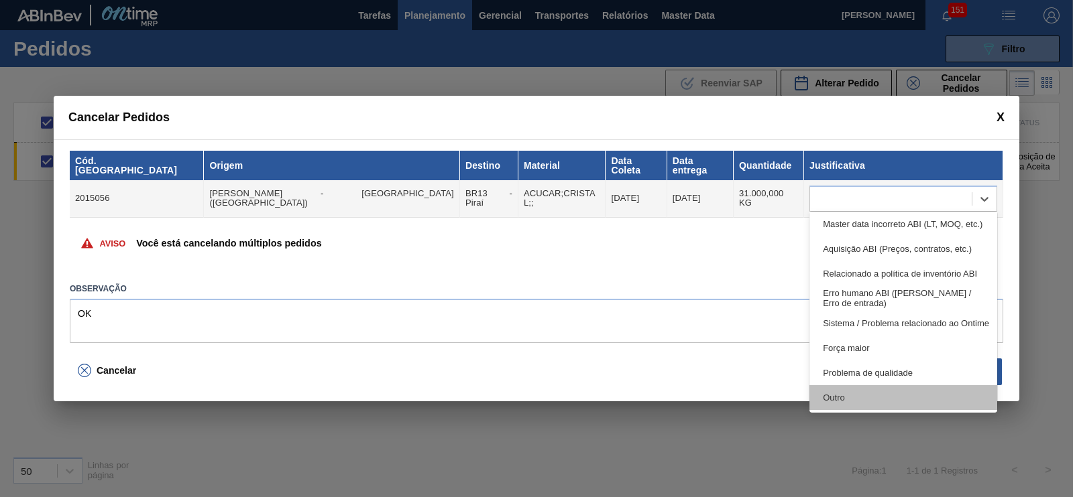
click at [853, 396] on div "Outro" at bounding box center [903, 397] width 188 height 25
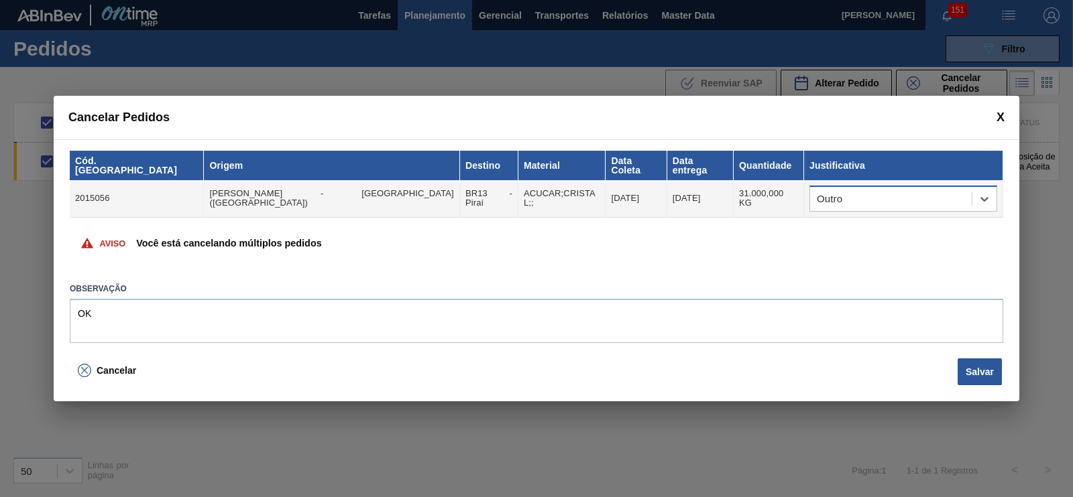
click at [892, 191] on div "Outro" at bounding box center [891, 198] width 162 height 19
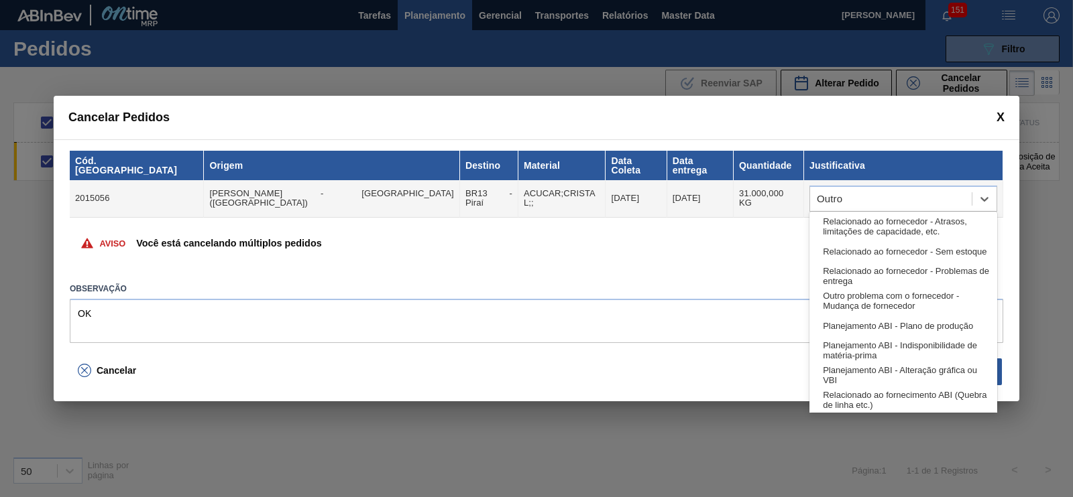
click at [579, 237] on div "Aviso Você está cancelando múltiplos pedidos" at bounding box center [536, 244] width 933 height 52
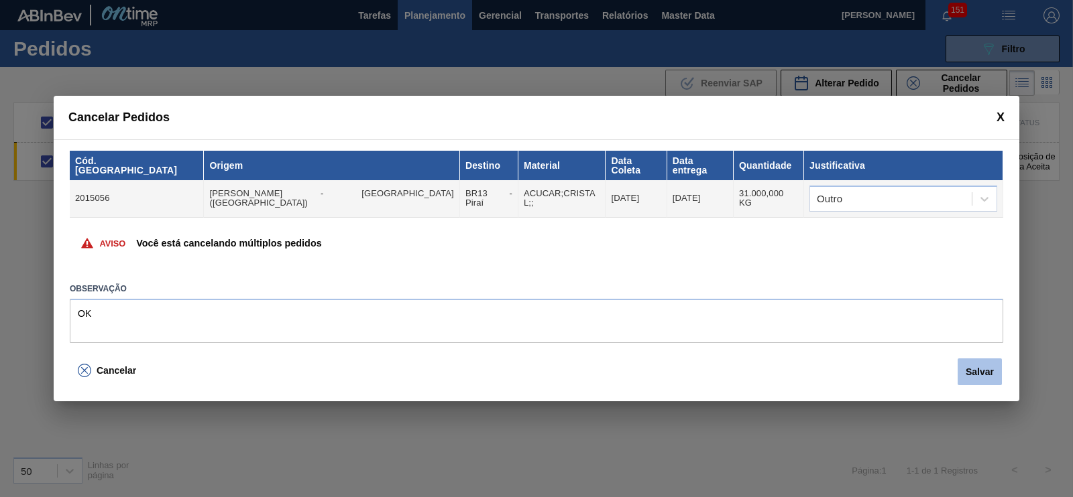
click at [968, 367] on button "Salvar" at bounding box center [979, 372] width 44 height 27
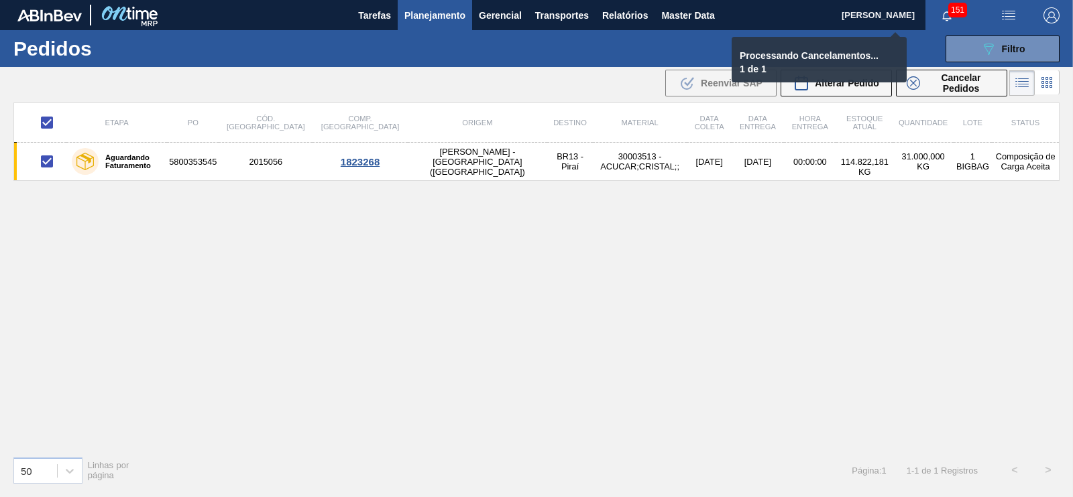
checkbox input "false"
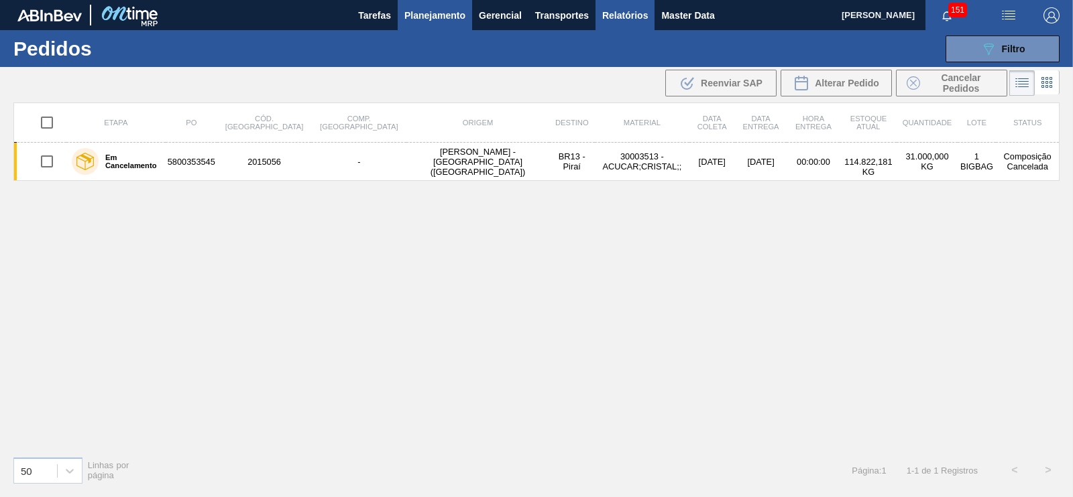
click at [635, 15] on span "Relatórios" at bounding box center [625, 15] width 46 height 16
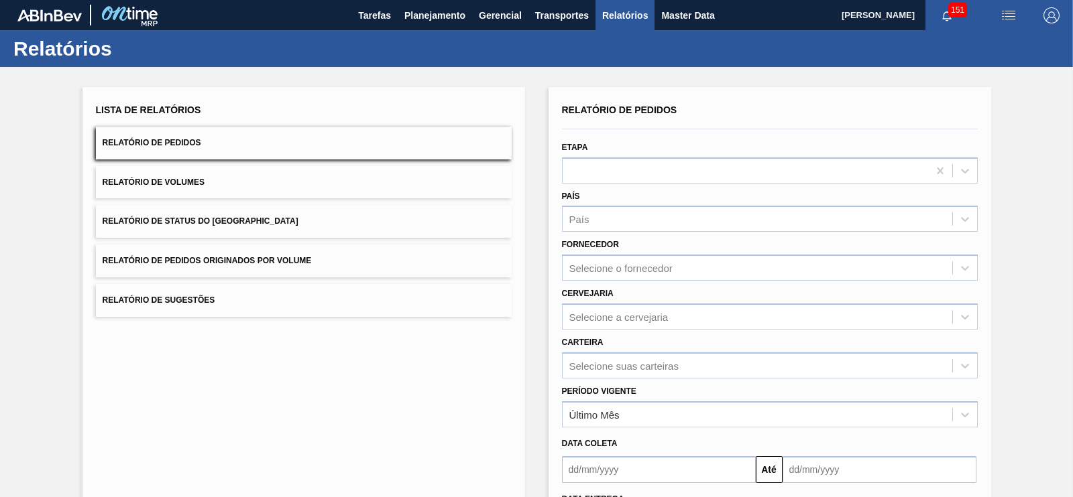
click at [331, 269] on button "Relatório de Pedidos Originados por Volume" at bounding box center [304, 261] width 416 height 33
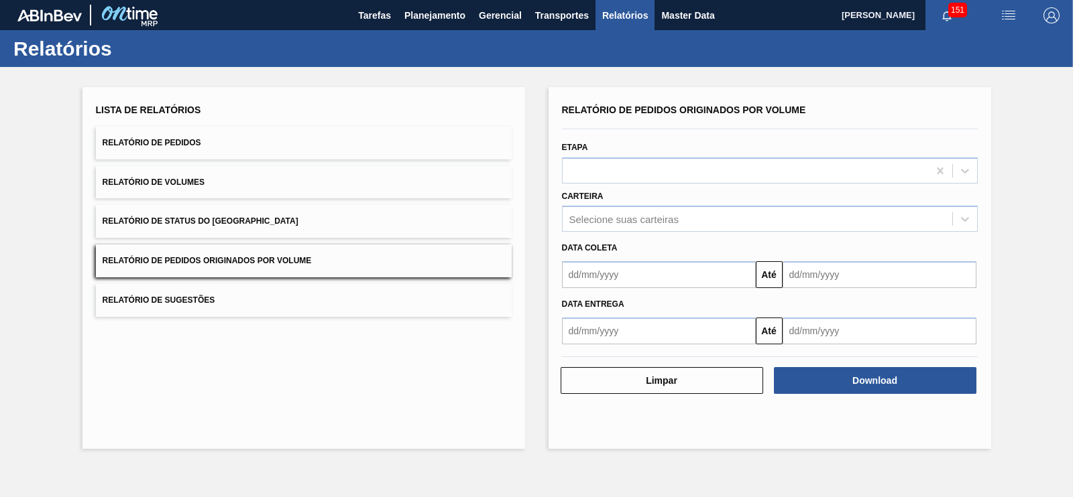
click at [304, 229] on button "Relatório de Status do [GEOGRAPHIC_DATA]" at bounding box center [304, 221] width 416 height 33
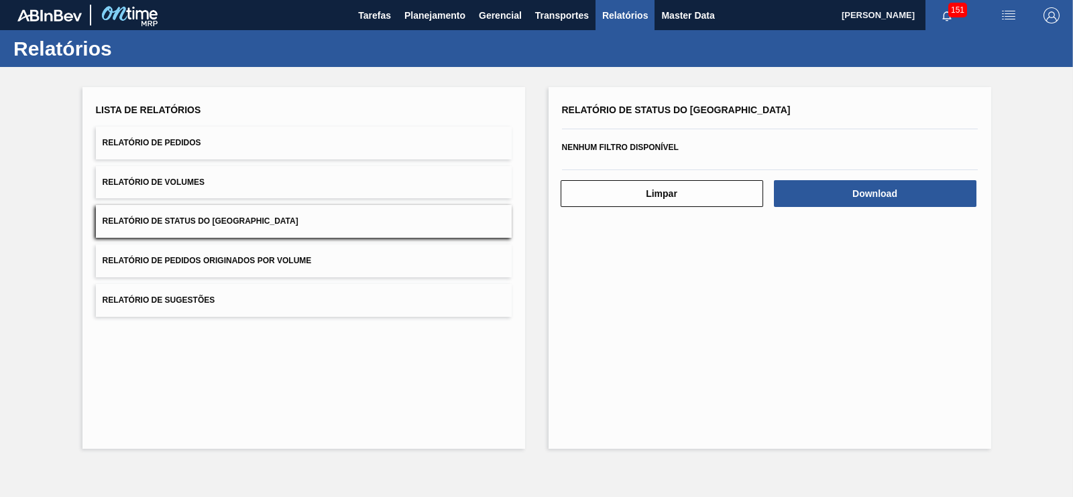
click at [310, 253] on button "Relatório de Pedidos Originados por Volume" at bounding box center [304, 261] width 416 height 33
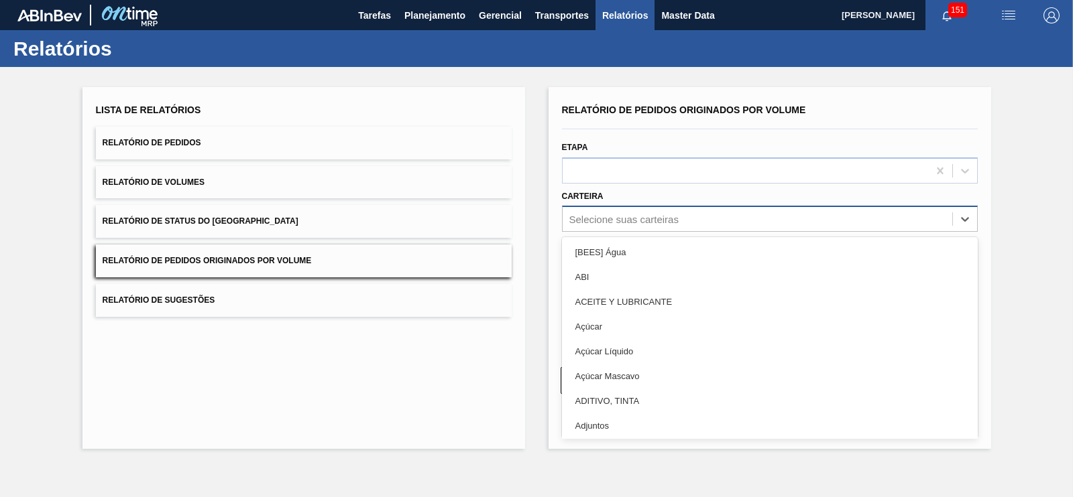
click at [591, 222] on div "Selecione suas carteiras" at bounding box center [623, 219] width 109 height 11
click at [277, 377] on div "Lista de Relatórios Relatório de Pedidos Relatório de Volumes Relatório de Stat…" at bounding box center [303, 268] width 442 height 362
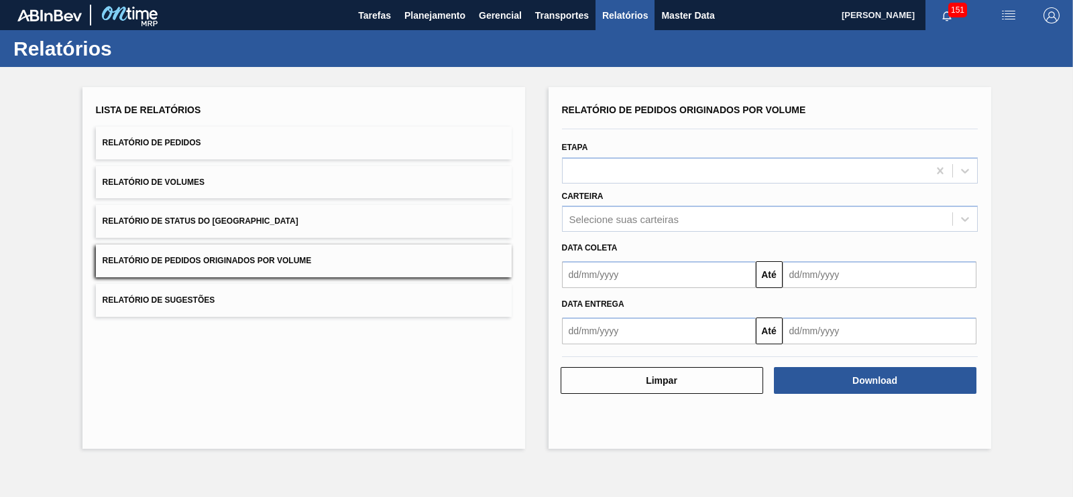
click at [621, 278] on input "text" at bounding box center [659, 274] width 194 height 27
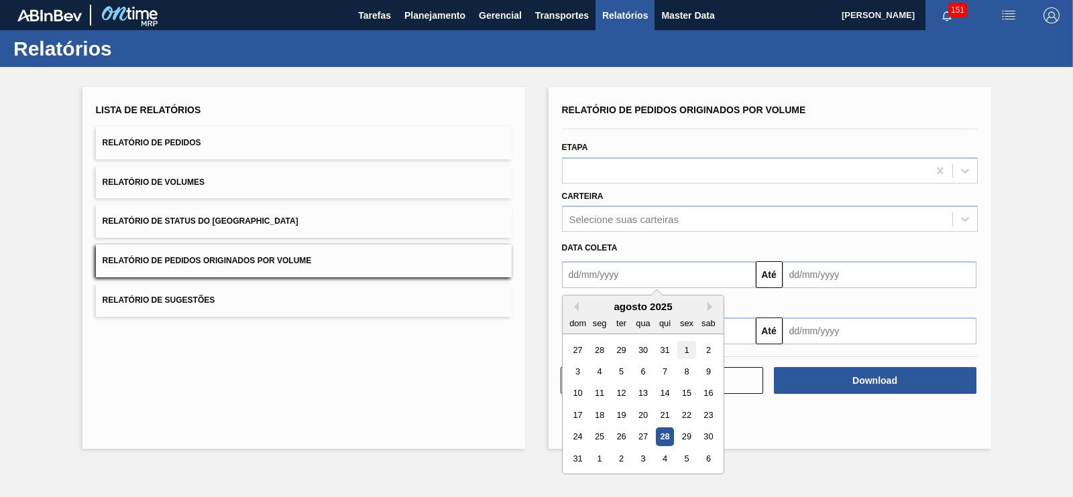
click at [692, 349] on div "1" at bounding box center [686, 350] width 18 height 18
type input "[DATE]"
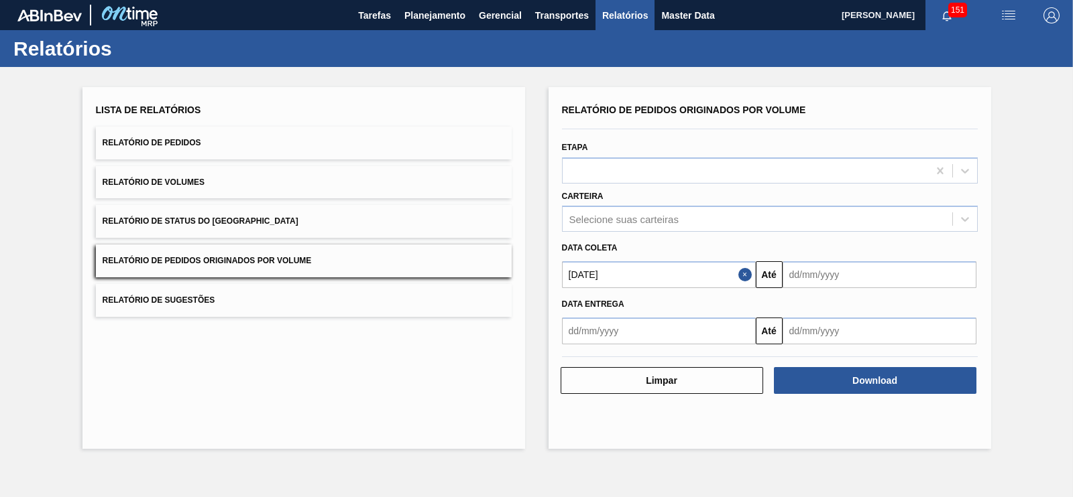
click at [846, 273] on input "text" at bounding box center [879, 274] width 194 height 27
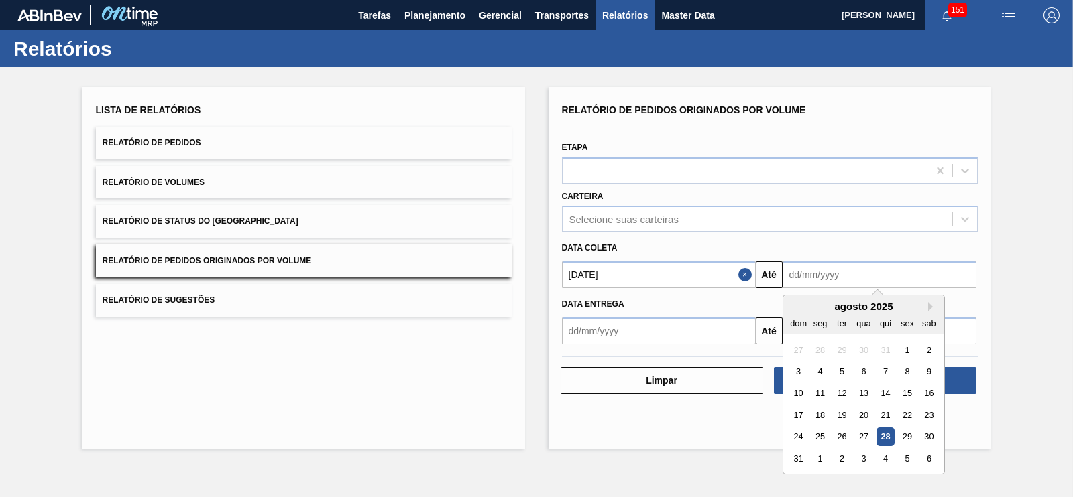
click at [801, 457] on div "31" at bounding box center [798, 459] width 18 height 18
type input "[DATE]"
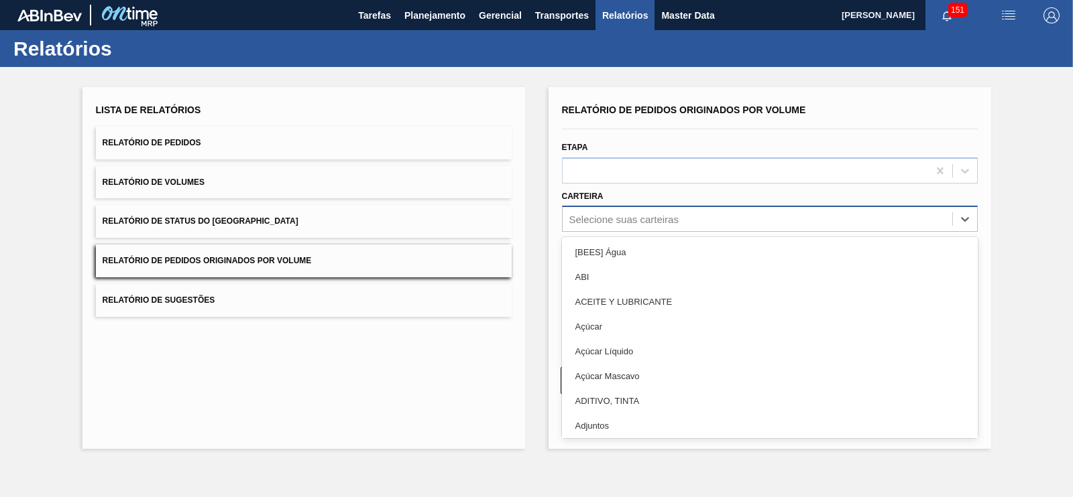
click at [629, 214] on div "Selecione suas carteiras" at bounding box center [623, 219] width 109 height 11
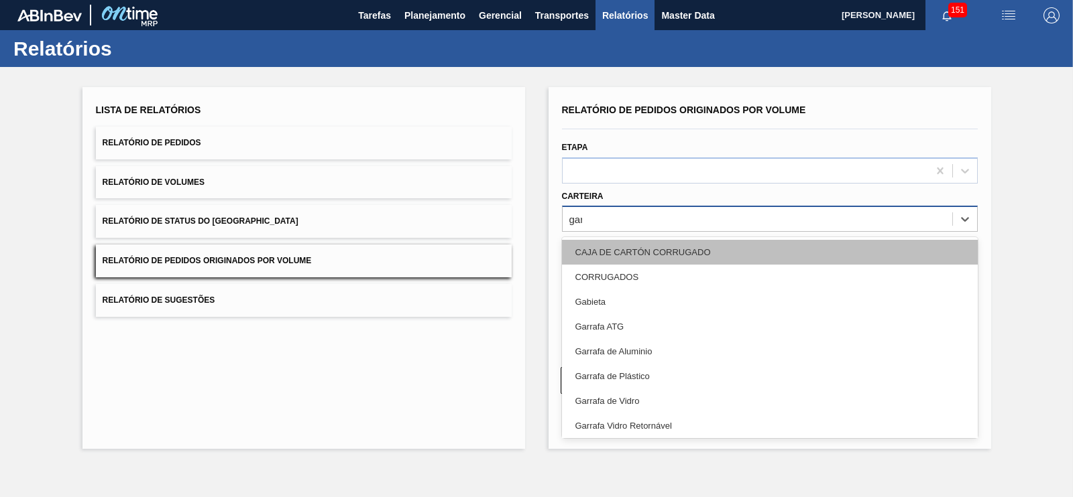
type input "garr"
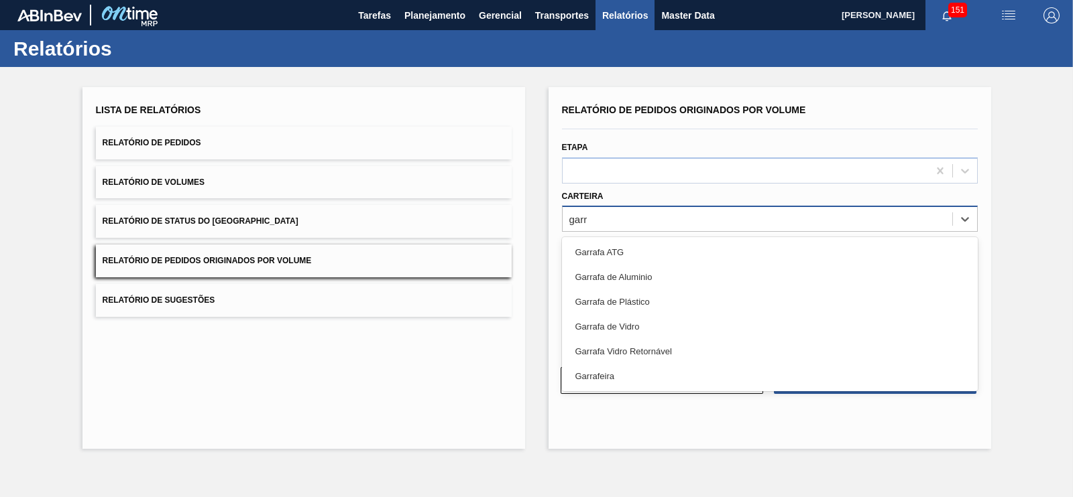
click at [613, 329] on div "Garrafa de Vidro" at bounding box center [770, 326] width 416 height 25
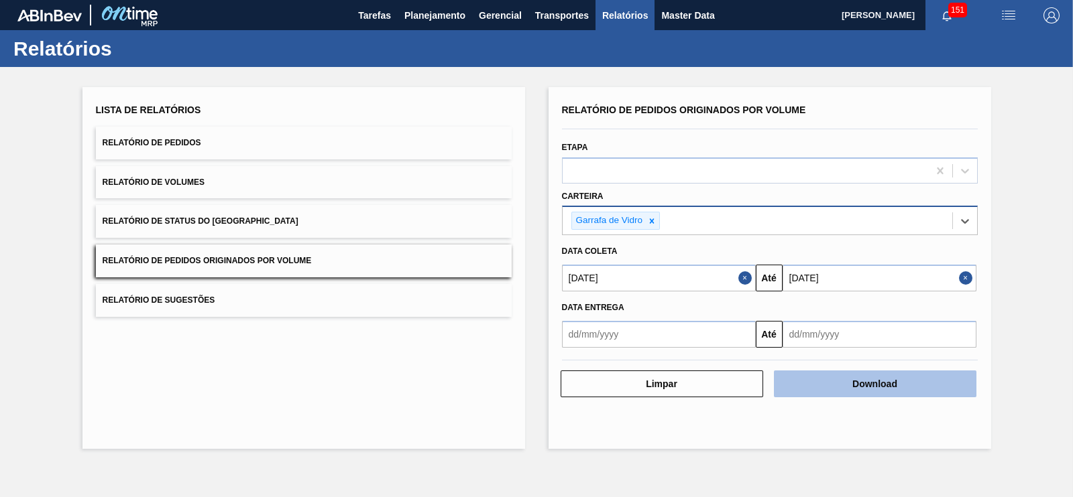
click at [847, 382] on button "Download" at bounding box center [875, 384] width 202 height 27
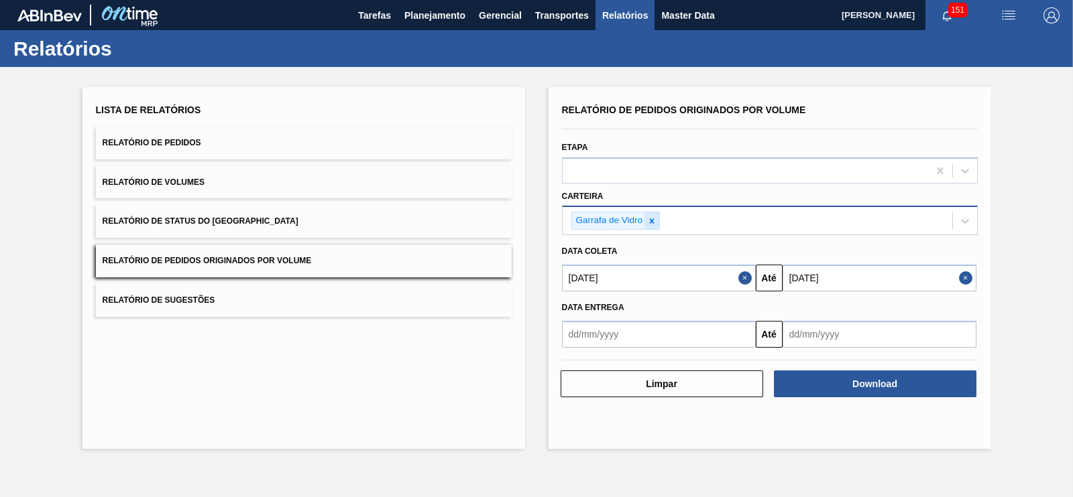
click at [651, 217] on icon at bounding box center [651, 221] width 9 height 9
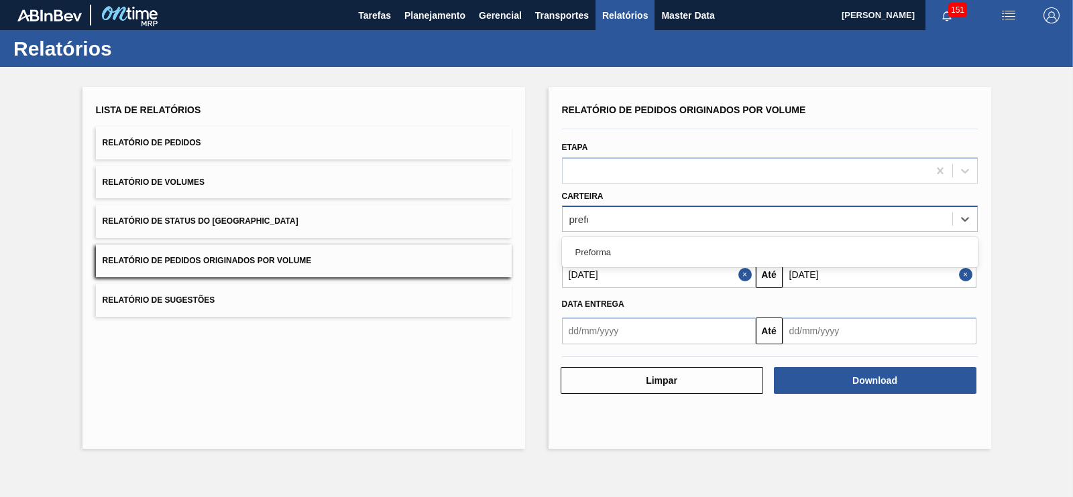
type input "prefor"
drag, startPoint x: 601, startPoint y: 252, endPoint x: 617, endPoint y: 253, distance: 16.1
click at [600, 251] on div "Preforma" at bounding box center [770, 252] width 416 height 25
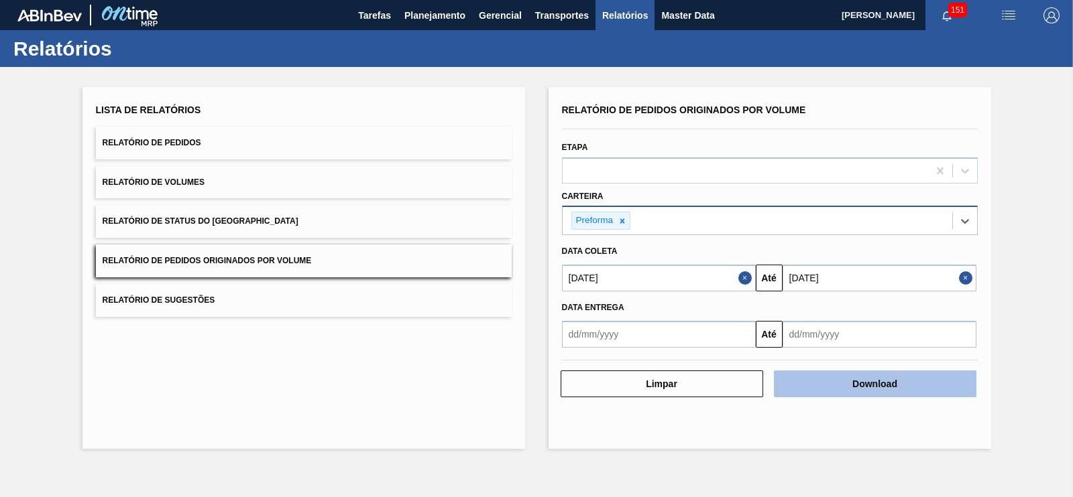
click at [883, 372] on button "Download" at bounding box center [875, 384] width 202 height 27
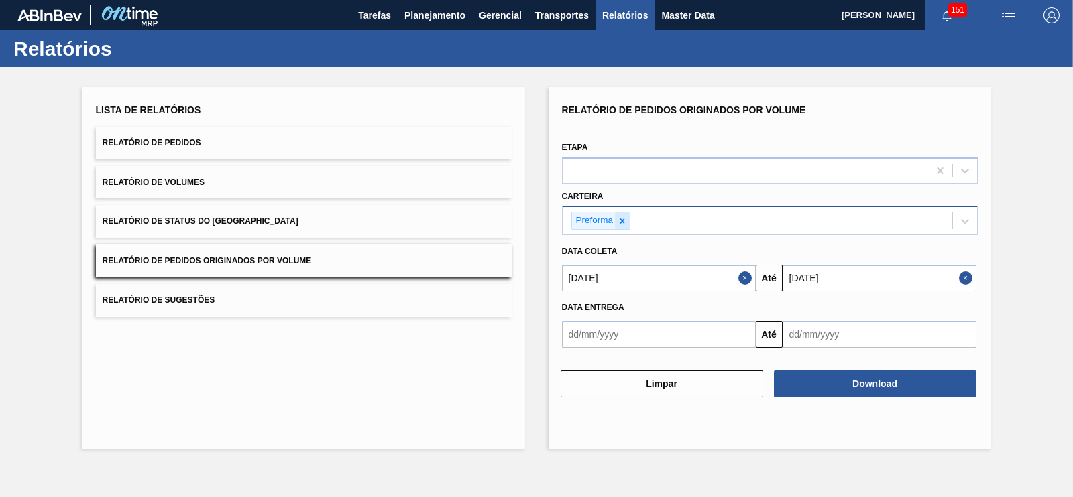
click at [623, 223] on icon at bounding box center [621, 221] width 9 height 9
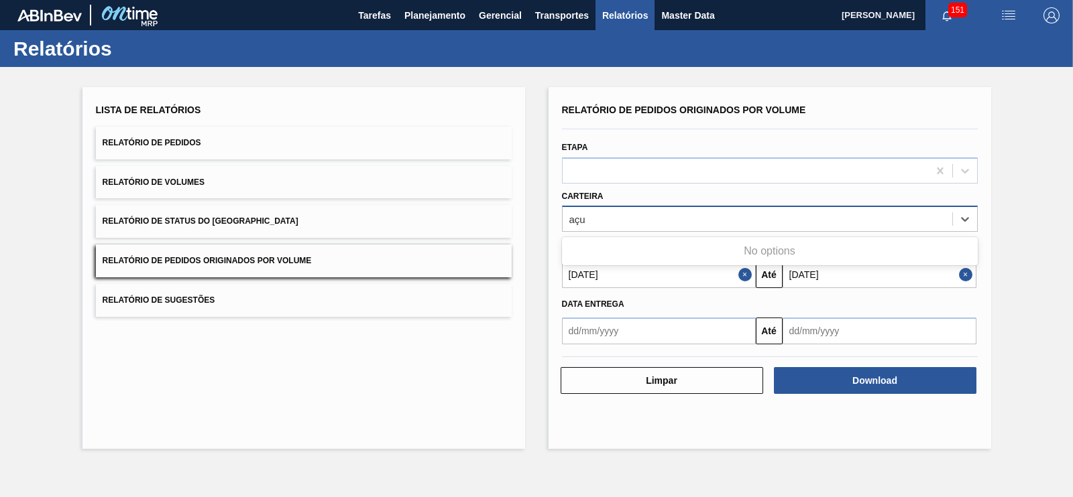
type input "aç"
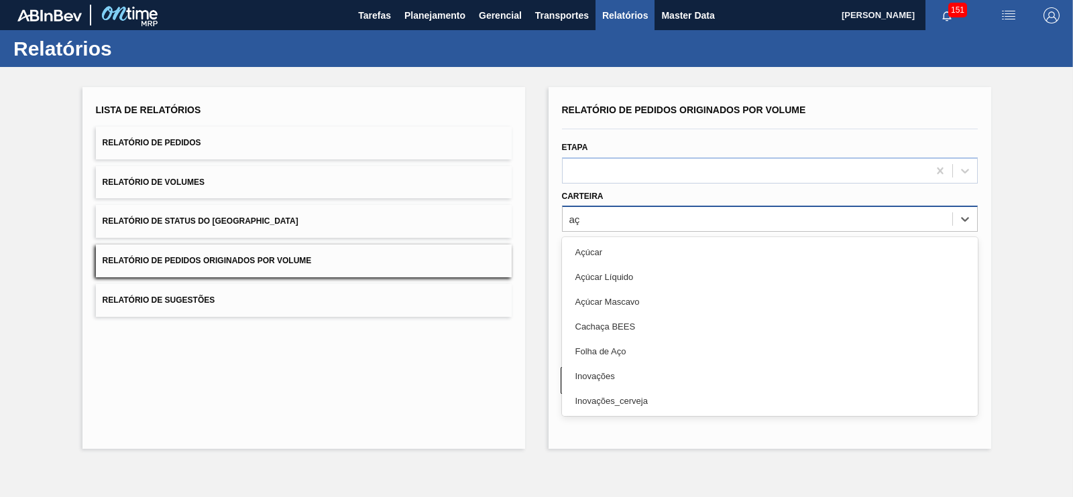
click at [636, 255] on div "Açúcar" at bounding box center [770, 252] width 416 height 25
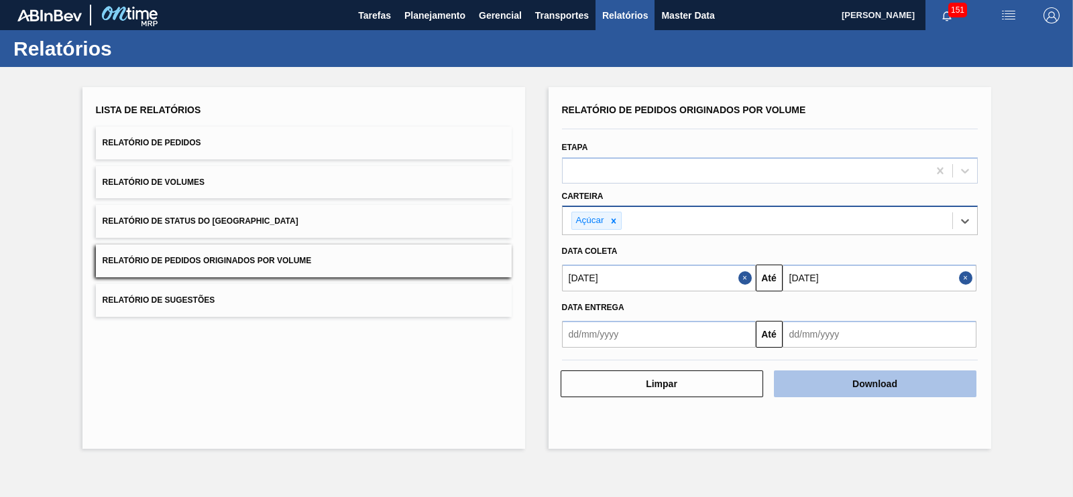
click at [915, 383] on button "Download" at bounding box center [875, 384] width 202 height 27
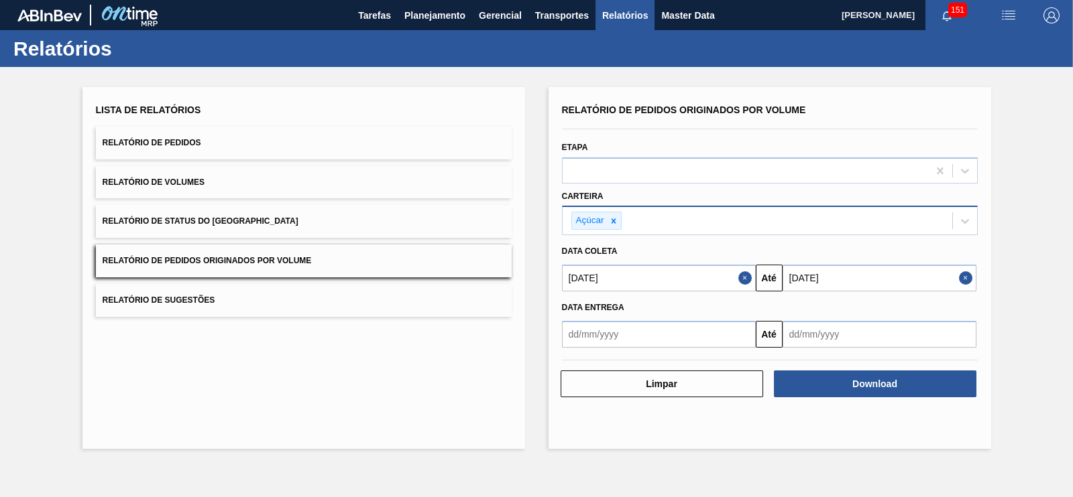
click at [250, 144] on button "Relatório de Pedidos" at bounding box center [304, 143] width 416 height 33
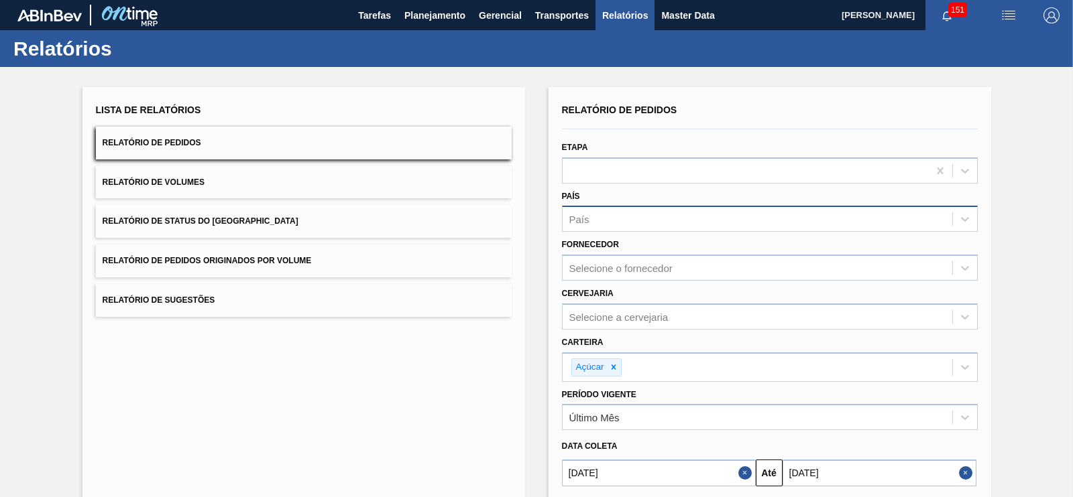
click at [629, 215] on div "País" at bounding box center [756, 219] width 389 height 19
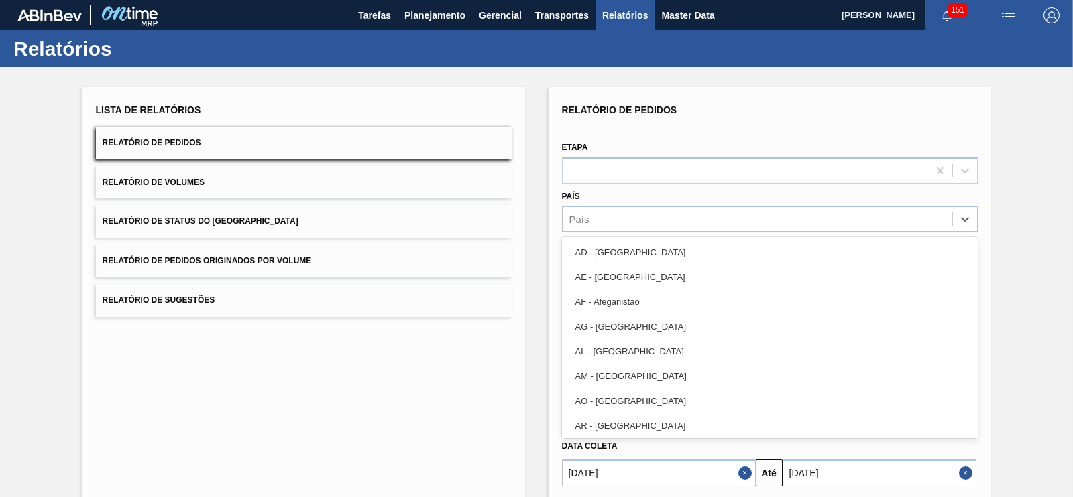
click at [1047, 238] on div "Lista de Relatórios Relatório de Pedidos Relatório de Volumes Relatório de Stat…" at bounding box center [536, 345] width 1073 height 557
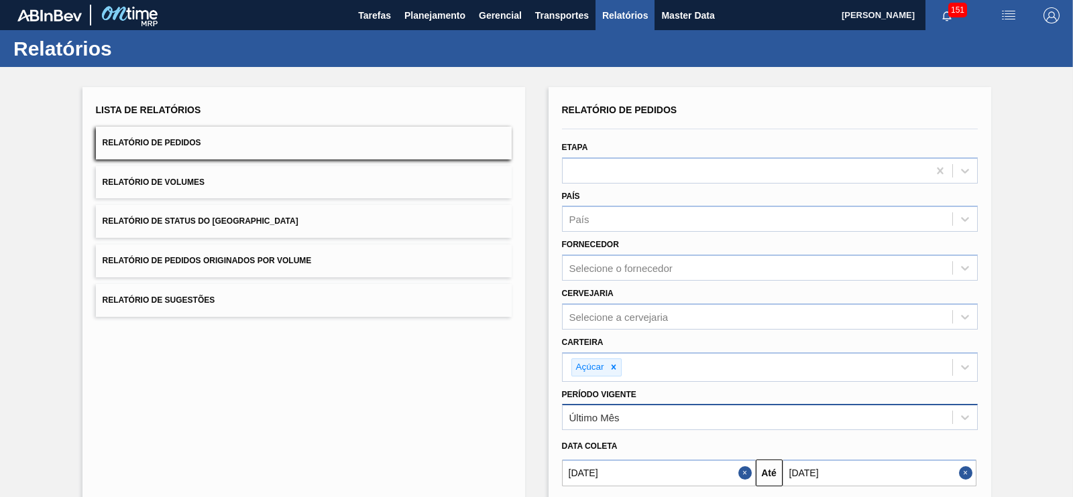
click at [621, 408] on div "Último Mês" at bounding box center [756, 417] width 389 height 19
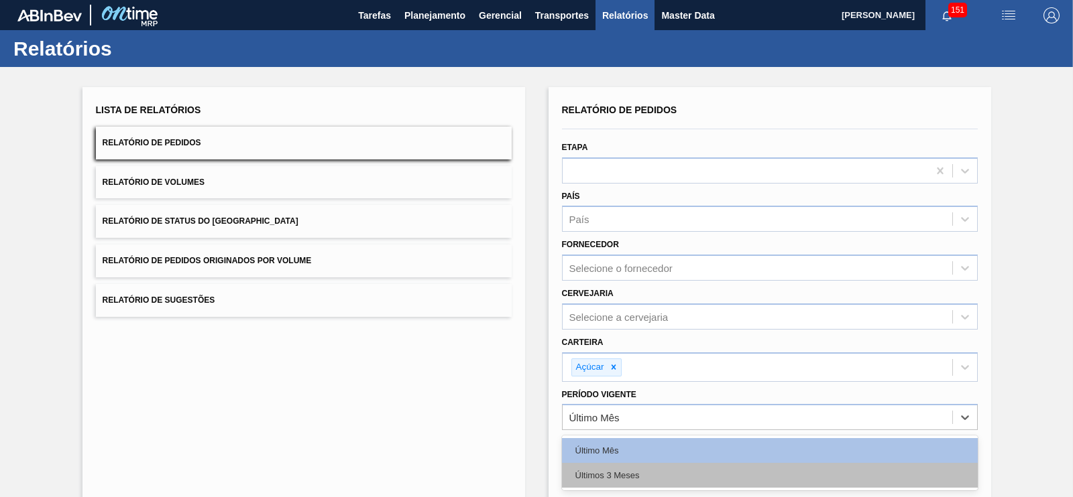
click at [617, 469] on div "Últimos 3 Meses" at bounding box center [770, 475] width 416 height 25
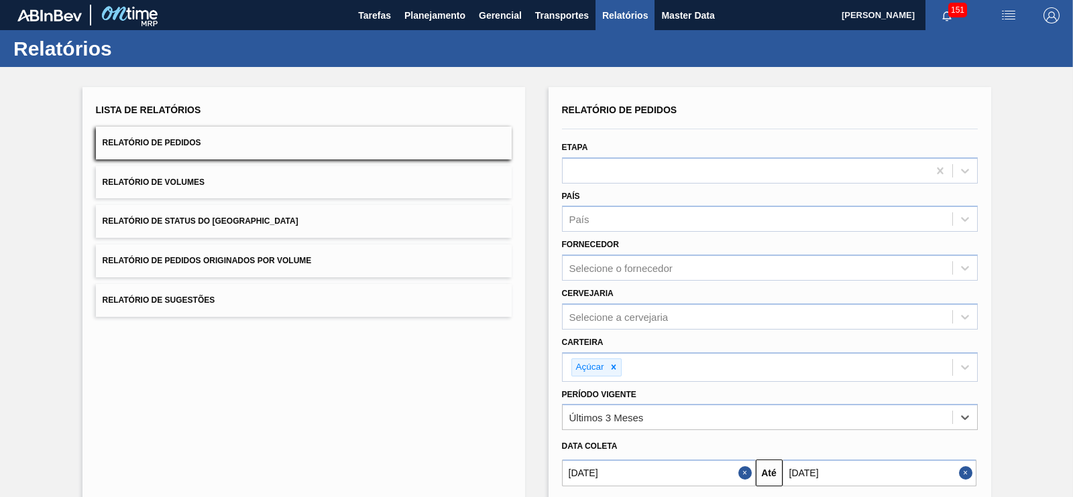
scroll to position [124, 0]
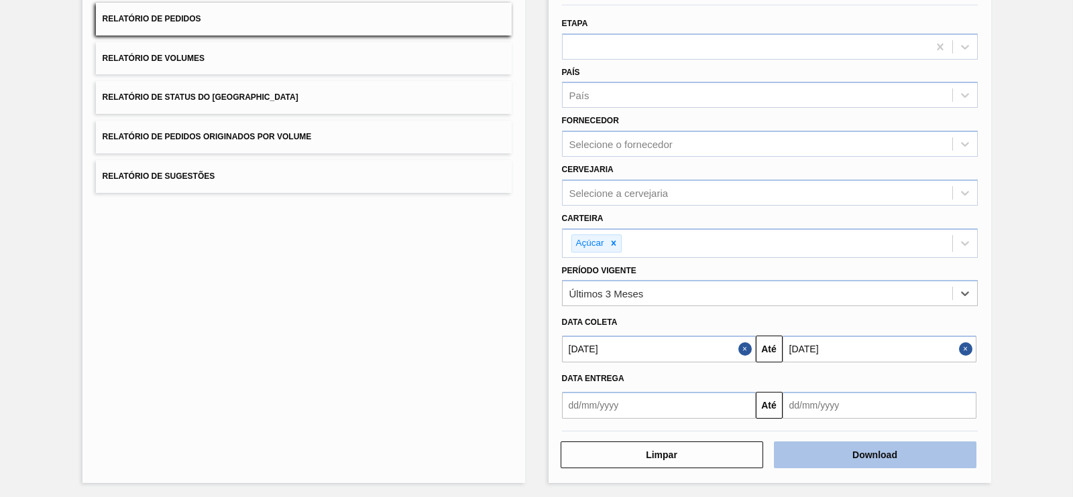
click at [938, 451] on button "Download" at bounding box center [875, 455] width 202 height 27
